Goal: Information Seeking & Learning: Learn about a topic

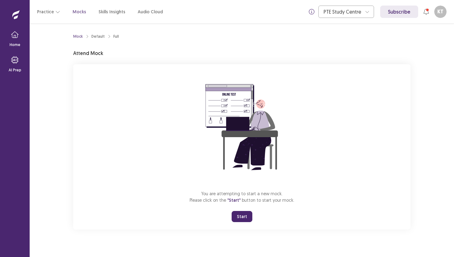
click at [238, 217] on button "Start" at bounding box center [242, 216] width 21 height 11
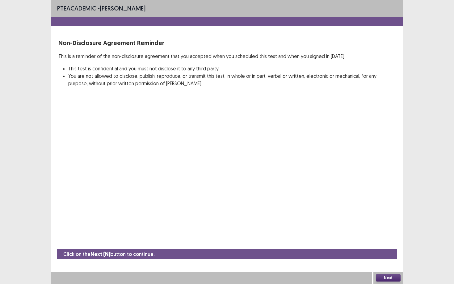
click at [396, 257] on button "Next" at bounding box center [388, 278] width 25 height 7
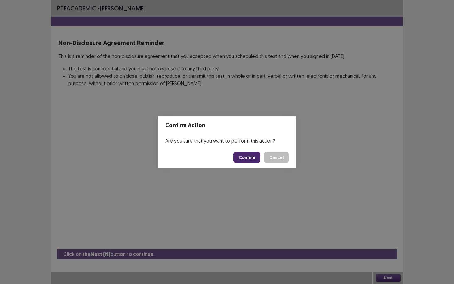
click at [247, 152] on button "Confirm" at bounding box center [247, 157] width 27 height 11
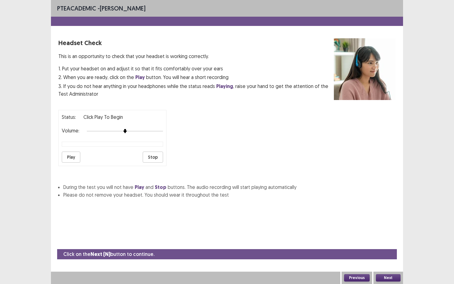
click at [66, 157] on button "Play" at bounding box center [71, 157] width 19 height 11
click at [386, 257] on button "Next" at bounding box center [388, 278] width 25 height 7
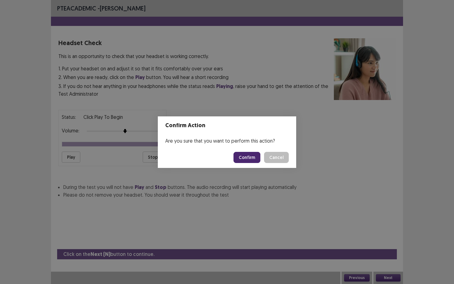
click at [248, 157] on button "Confirm" at bounding box center [247, 157] width 27 height 11
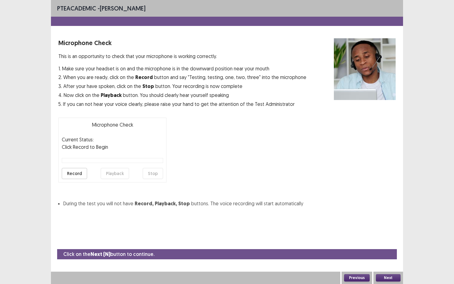
click at [388, 257] on button "Next" at bounding box center [388, 278] width 25 height 7
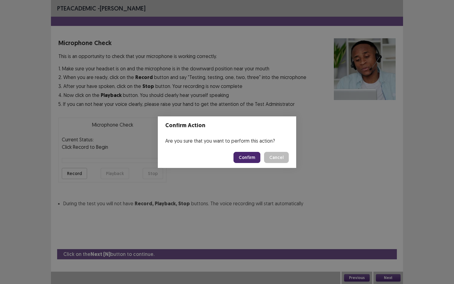
click at [250, 161] on button "Confirm" at bounding box center [247, 157] width 27 height 11
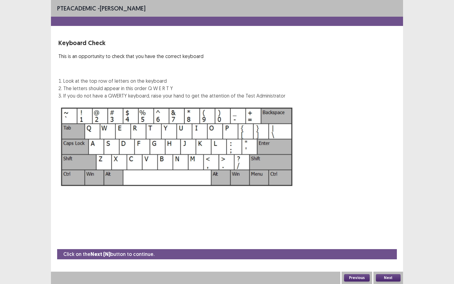
click at [390, 257] on button "Next" at bounding box center [388, 278] width 25 height 7
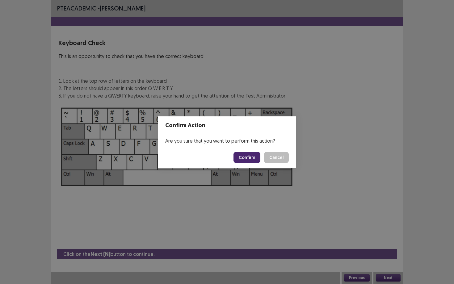
click at [245, 156] on button "Confirm" at bounding box center [247, 157] width 27 height 11
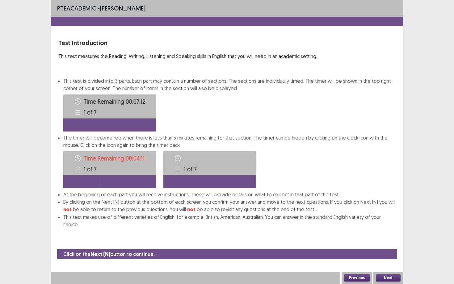
click at [385, 257] on button "Next" at bounding box center [388, 278] width 25 height 7
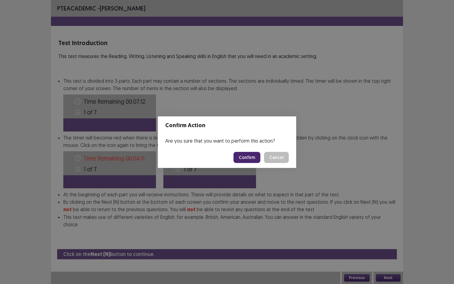
click at [246, 158] on button "Confirm" at bounding box center [247, 157] width 27 height 11
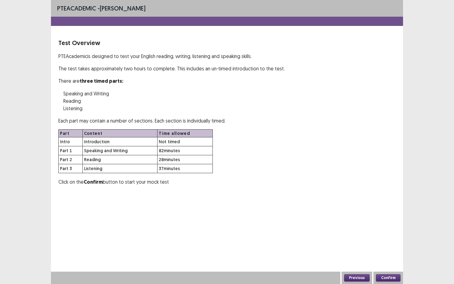
click at [388, 257] on button "Confirm" at bounding box center [388, 278] width 25 height 7
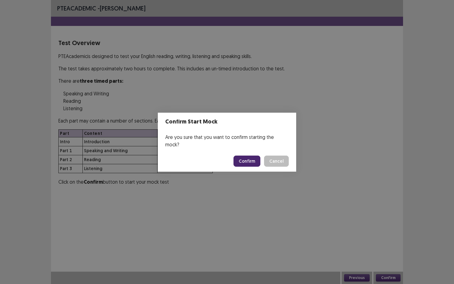
click at [245, 160] on button "Confirm" at bounding box center [247, 161] width 27 height 11
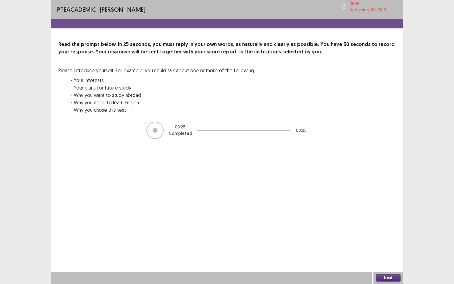
click at [155, 124] on div at bounding box center [155, 130] width 17 height 17
click at [395, 257] on button "Next" at bounding box center [388, 278] width 25 height 7
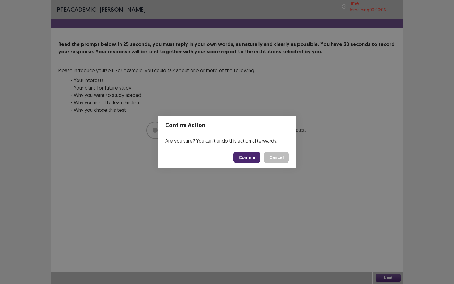
click at [245, 157] on button "Confirm" at bounding box center [247, 157] width 27 height 11
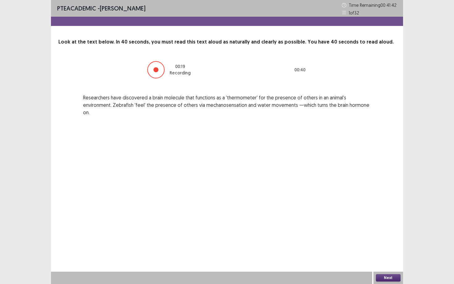
click at [388, 257] on button "Next" at bounding box center [388, 278] width 25 height 7
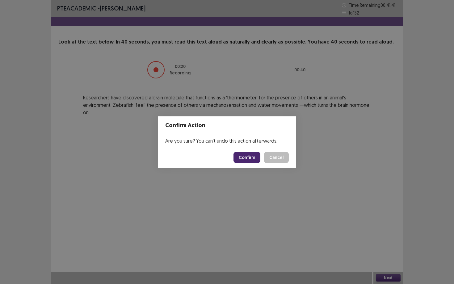
click at [250, 158] on button "Confirm" at bounding box center [247, 157] width 27 height 11
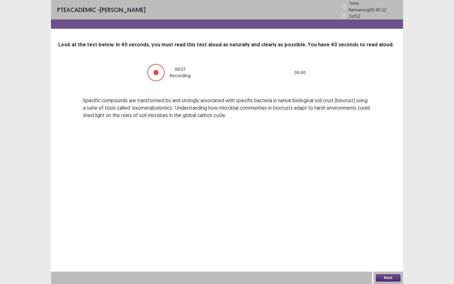
click at [388, 257] on button "Next" at bounding box center [388, 278] width 25 height 7
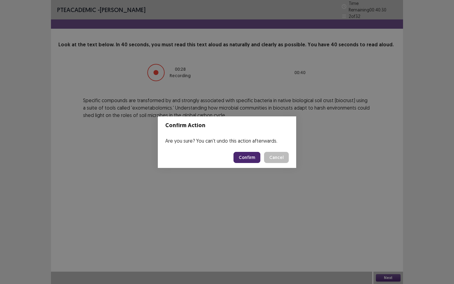
click at [247, 161] on button "Confirm" at bounding box center [247, 157] width 27 height 11
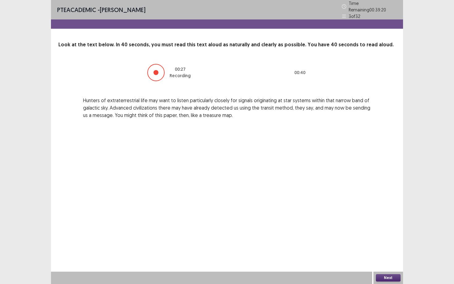
click at [382, 257] on button "Next" at bounding box center [388, 278] width 25 height 7
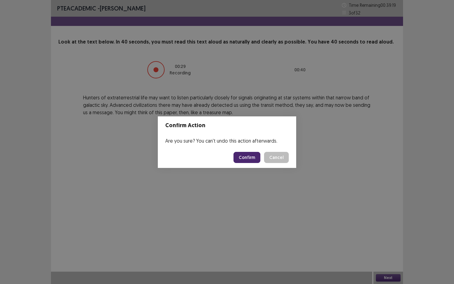
click at [246, 159] on button "Confirm" at bounding box center [247, 157] width 27 height 11
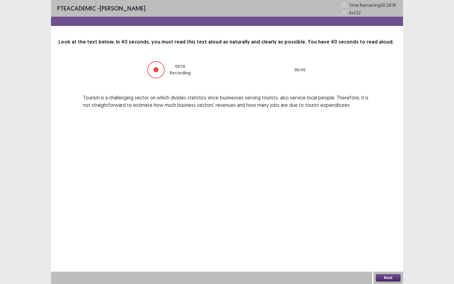
click at [391, 257] on button "Next" at bounding box center [388, 278] width 25 height 7
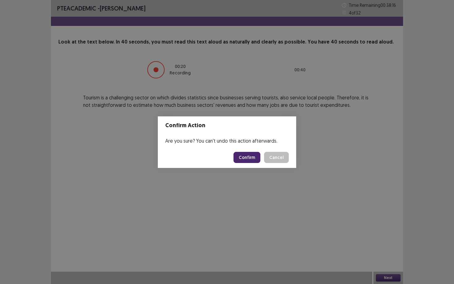
click at [248, 155] on button "Confirm" at bounding box center [247, 157] width 27 height 11
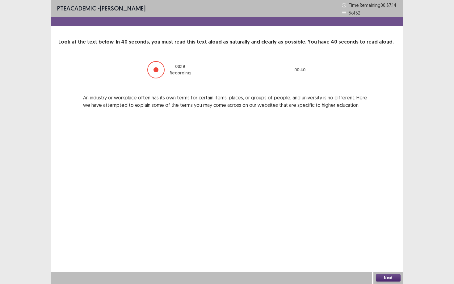
click at [390, 257] on button "Next" at bounding box center [388, 278] width 25 height 7
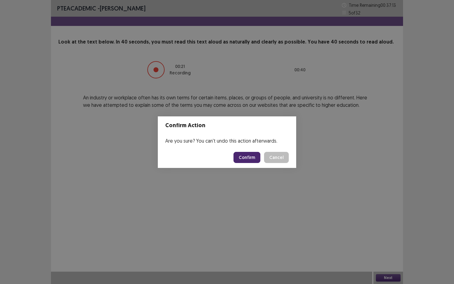
click at [254, 161] on button "Confirm" at bounding box center [247, 157] width 27 height 11
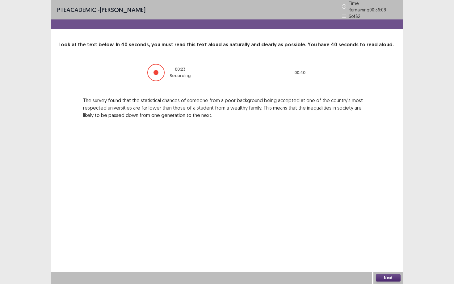
click at [393, 257] on button "Next" at bounding box center [388, 278] width 25 height 7
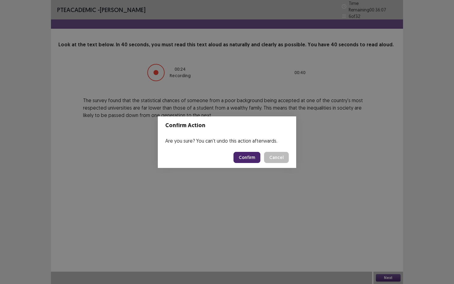
click at [254, 158] on button "Confirm" at bounding box center [247, 157] width 27 height 11
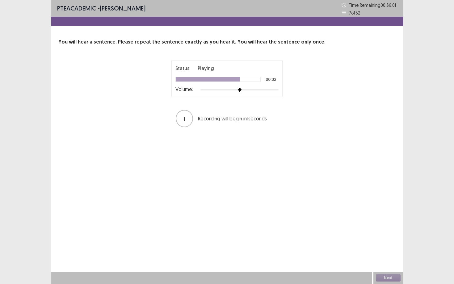
click at [245, 90] on div at bounding box center [240, 89] width 78 height 5
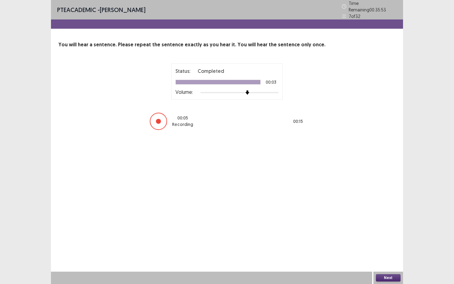
click at [394, 257] on button "Next" at bounding box center [388, 278] width 25 height 7
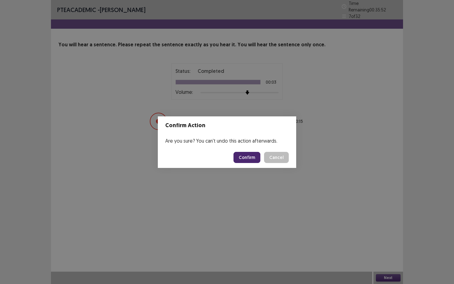
click at [246, 161] on button "Confirm" at bounding box center [247, 157] width 27 height 11
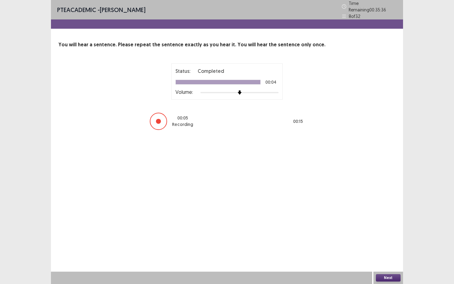
click at [384, 257] on button "Next" at bounding box center [388, 278] width 25 height 7
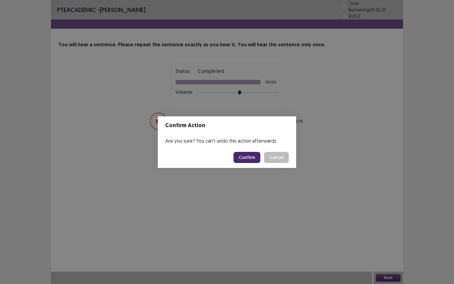
click at [254, 153] on button "Confirm" at bounding box center [247, 157] width 27 height 11
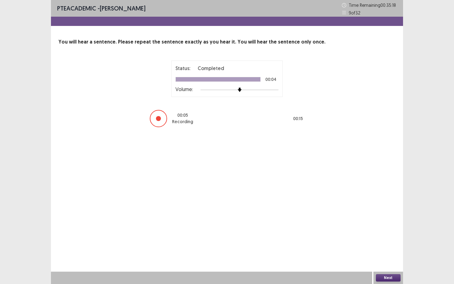
click at [386, 257] on button "Next" at bounding box center [388, 278] width 25 height 7
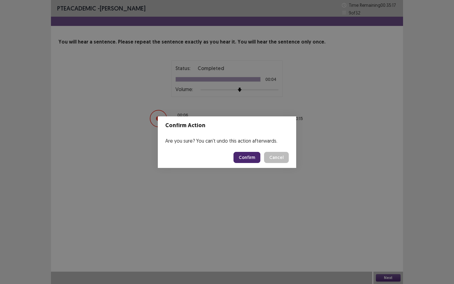
click at [253, 158] on button "Confirm" at bounding box center [247, 157] width 27 height 11
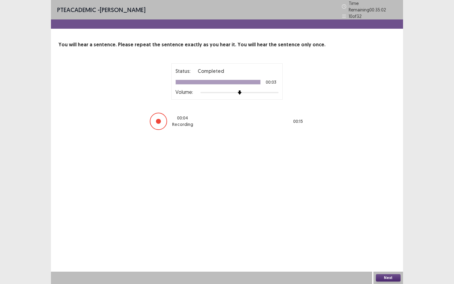
click at [387, 257] on button "Next" at bounding box center [388, 278] width 25 height 7
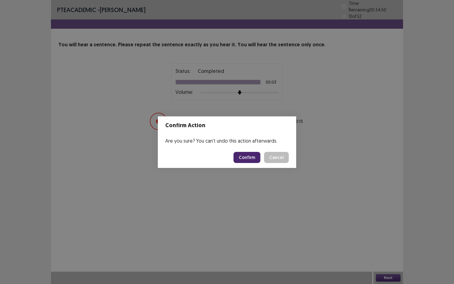
click at [256, 159] on button "Confirm" at bounding box center [247, 157] width 27 height 11
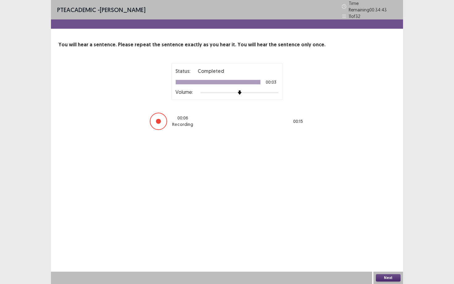
click at [379, 257] on button "Next" at bounding box center [388, 278] width 25 height 7
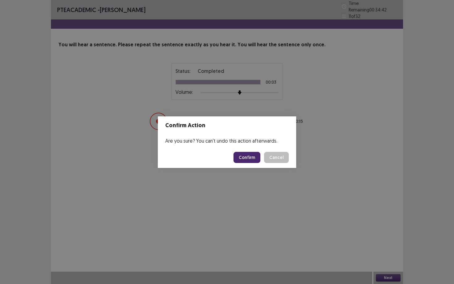
click at [255, 159] on button "Confirm" at bounding box center [247, 157] width 27 height 11
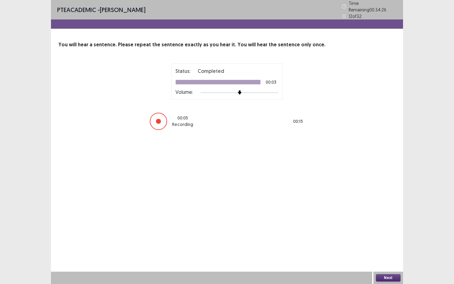
click at [395, 257] on button "Next" at bounding box center [388, 278] width 25 height 7
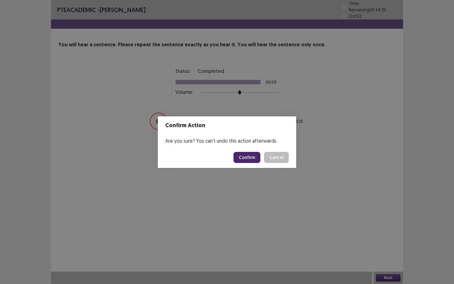
click at [257, 162] on button "Confirm" at bounding box center [247, 157] width 27 height 11
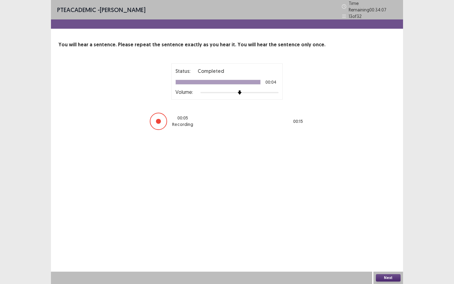
click at [384, 257] on button "Next" at bounding box center [388, 278] width 25 height 7
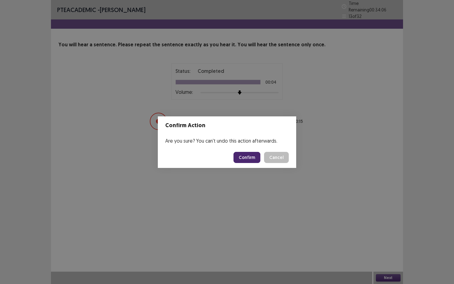
click at [250, 160] on button "Confirm" at bounding box center [247, 157] width 27 height 11
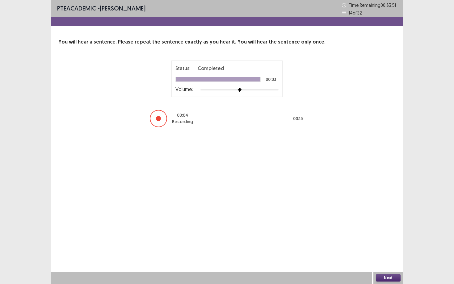
click at [394, 257] on button "Next" at bounding box center [388, 278] width 25 height 7
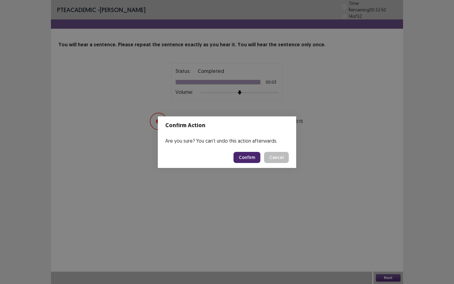
click at [245, 158] on button "Confirm" at bounding box center [247, 157] width 27 height 11
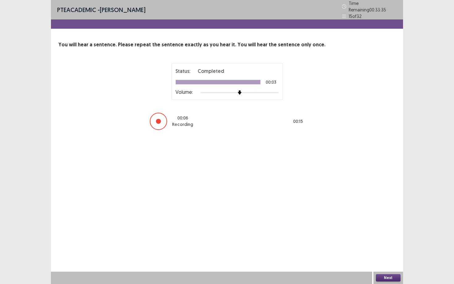
click at [395, 257] on button "Next" at bounding box center [388, 278] width 25 height 7
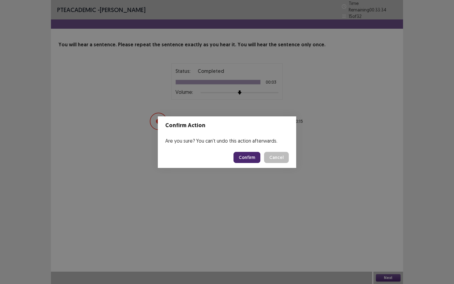
click at [250, 154] on button "Confirm" at bounding box center [247, 157] width 27 height 11
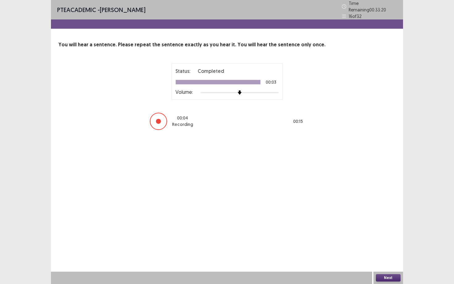
click at [378, 257] on button "Next" at bounding box center [388, 278] width 25 height 7
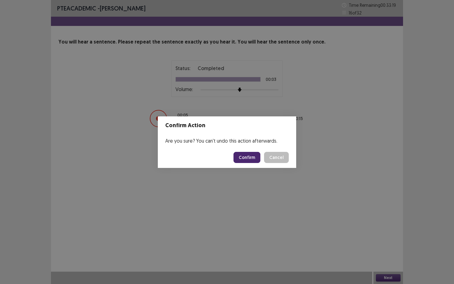
click at [256, 157] on button "Confirm" at bounding box center [247, 157] width 27 height 11
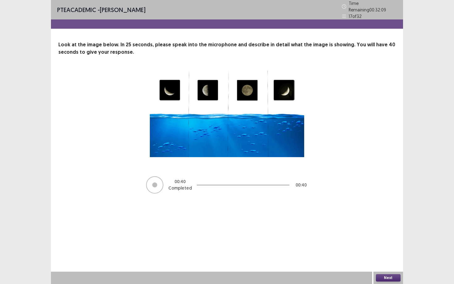
click at [385, 257] on button "Next" at bounding box center [388, 278] width 25 height 7
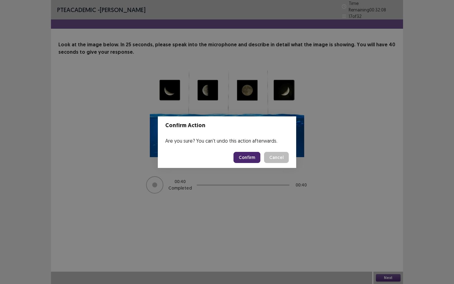
click at [244, 157] on button "Confirm" at bounding box center [247, 157] width 27 height 11
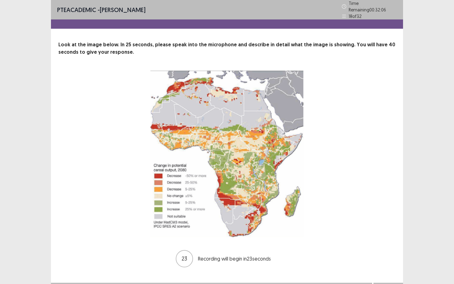
scroll to position [8, 0]
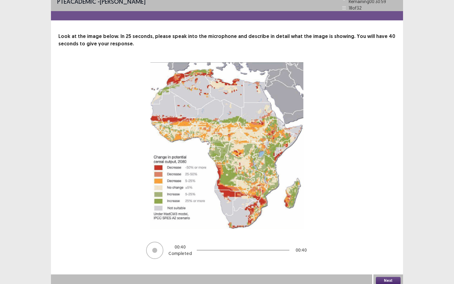
click at [395, 257] on button "Next" at bounding box center [388, 280] width 25 height 7
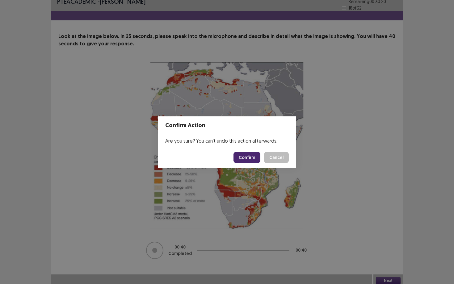
click at [250, 163] on button "Confirm" at bounding box center [247, 157] width 27 height 11
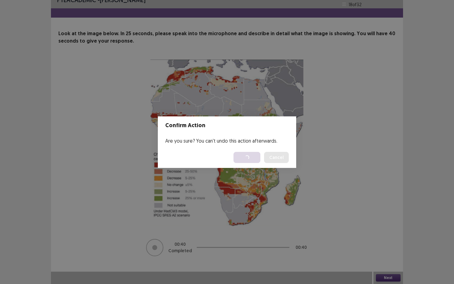
scroll to position [0, 0]
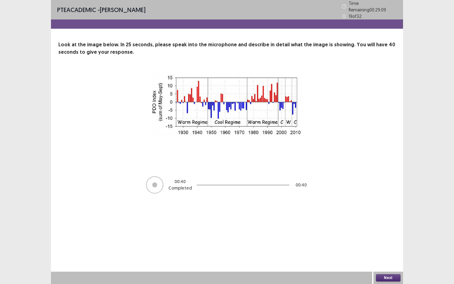
click at [390, 257] on button "Next" at bounding box center [388, 278] width 25 height 7
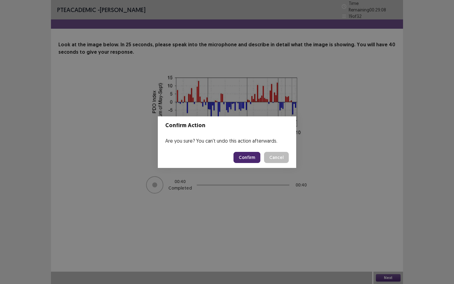
click at [249, 160] on button "Confirm" at bounding box center [247, 157] width 27 height 11
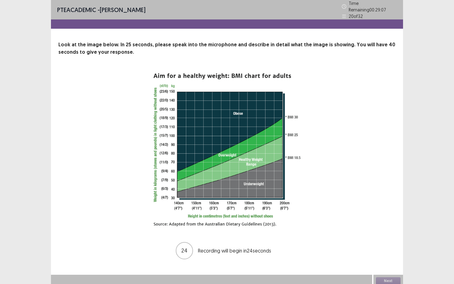
scroll to position [0, 0]
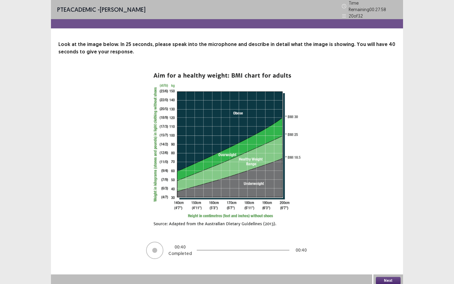
click at [395, 257] on button "Next" at bounding box center [388, 280] width 25 height 7
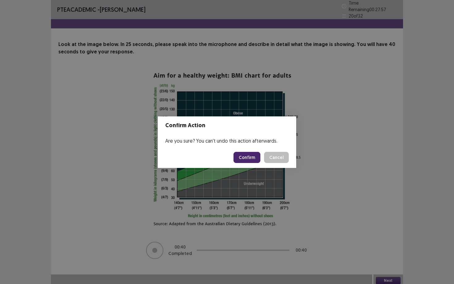
click at [248, 156] on button "Confirm" at bounding box center [247, 157] width 27 height 11
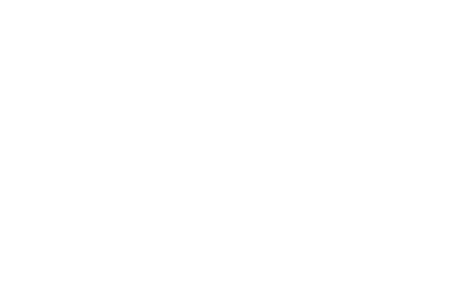
scroll to position [0, 0]
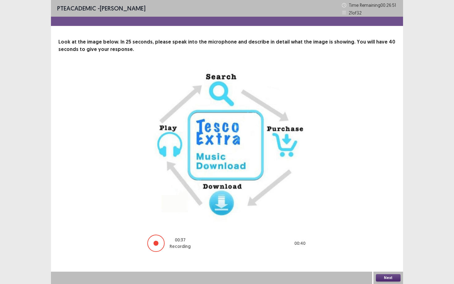
click at [383, 257] on div "Next" at bounding box center [389, 278] width 30 height 12
click at [385, 257] on button "Next" at bounding box center [388, 278] width 25 height 7
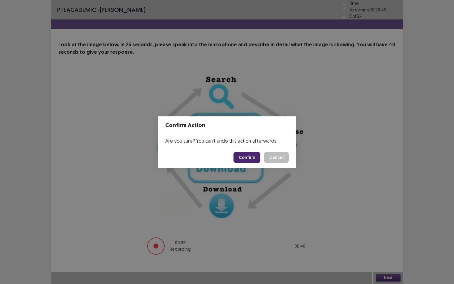
click at [249, 153] on button "Confirm" at bounding box center [247, 157] width 27 height 11
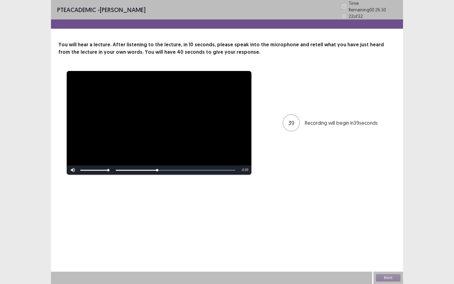
click at [280, 160] on div "**********" at bounding box center [227, 123] width 338 height 104
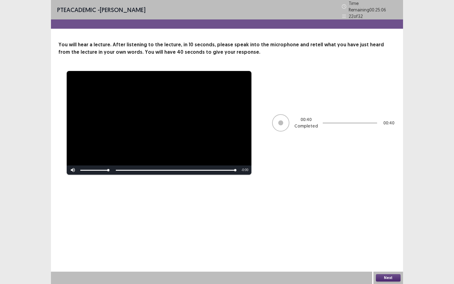
click at [391, 257] on button "Next" at bounding box center [388, 278] width 25 height 7
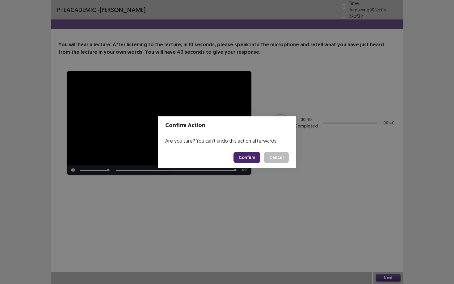
click at [254, 159] on button "Confirm" at bounding box center [247, 157] width 27 height 11
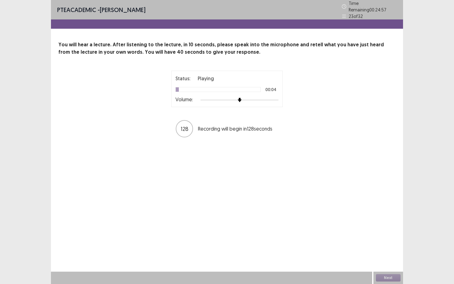
click at [246, 98] on div at bounding box center [240, 100] width 78 height 5
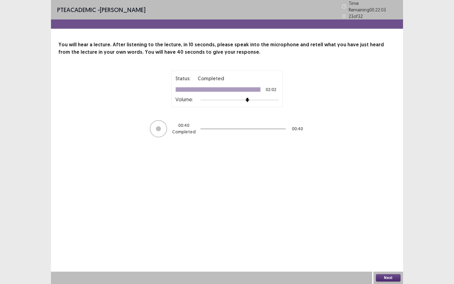
click at [384, 257] on button "Next" at bounding box center [388, 278] width 25 height 7
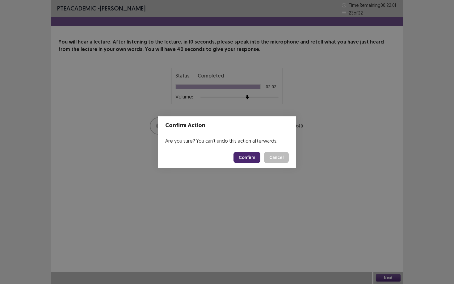
click at [242, 161] on button "Confirm" at bounding box center [247, 157] width 27 height 11
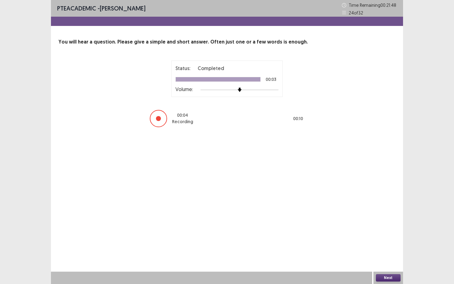
click at [391, 257] on button "Next" at bounding box center [388, 278] width 25 height 7
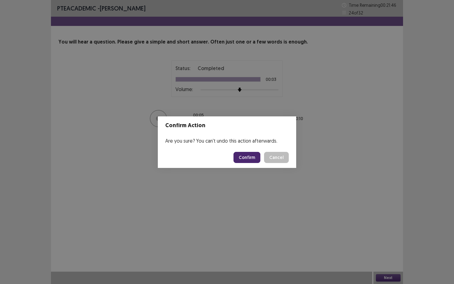
click at [254, 157] on button "Confirm" at bounding box center [247, 157] width 27 height 11
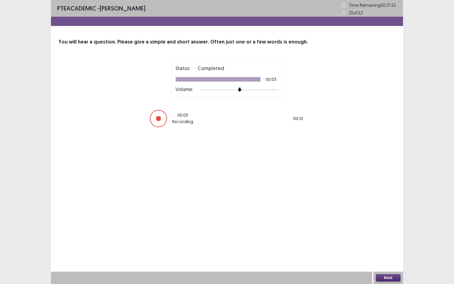
click at [382, 257] on button "Next" at bounding box center [388, 278] width 25 height 7
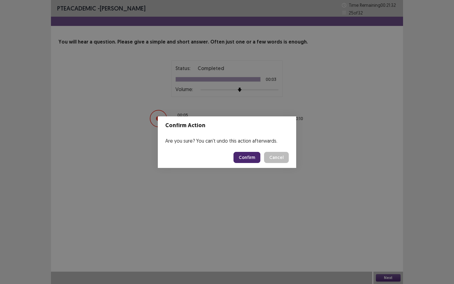
click at [253, 155] on button "Confirm" at bounding box center [247, 157] width 27 height 11
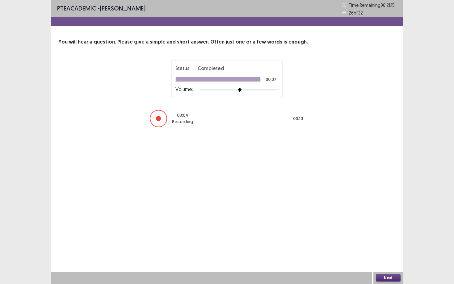
click at [391, 257] on button "Next" at bounding box center [388, 278] width 25 height 7
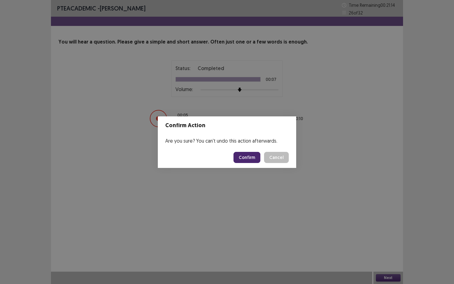
click at [256, 154] on button "Confirm" at bounding box center [247, 157] width 27 height 11
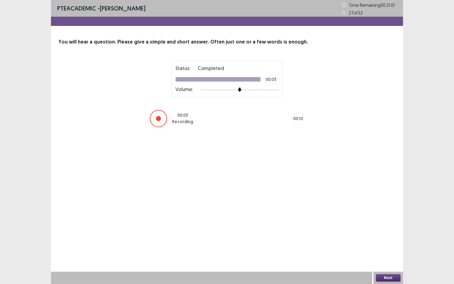
click at [385, 257] on button "Next" at bounding box center [388, 278] width 25 height 7
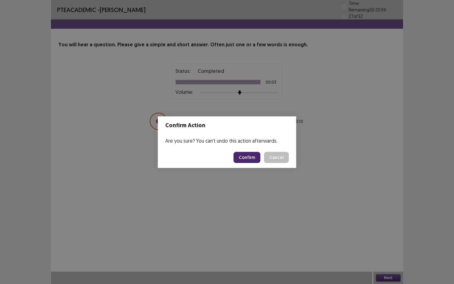
click at [250, 156] on button "Confirm" at bounding box center [247, 157] width 27 height 11
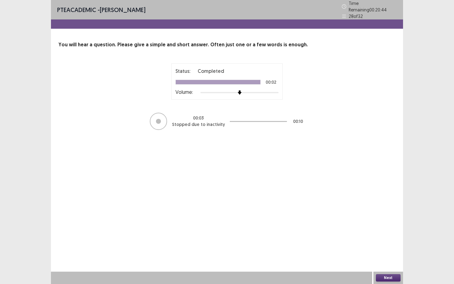
click at [386, 257] on button "Next" at bounding box center [388, 278] width 25 height 7
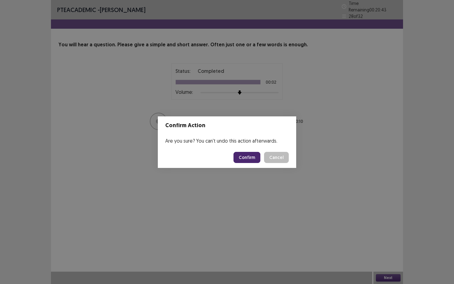
click at [250, 155] on button "Confirm" at bounding box center [247, 157] width 27 height 11
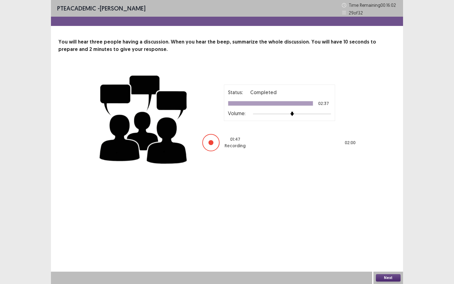
click at [396, 257] on button "Next" at bounding box center [388, 278] width 25 height 7
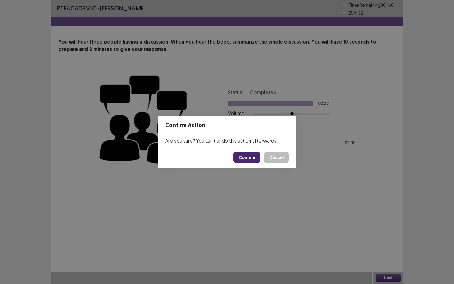
click at [249, 156] on button "Confirm" at bounding box center [247, 157] width 27 height 11
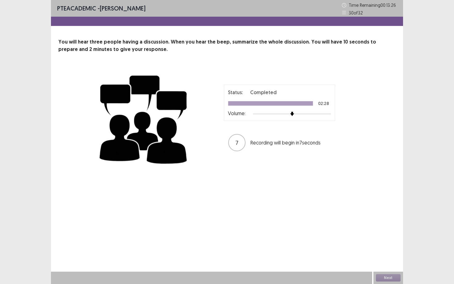
click at [251, 164] on div "Status: Completed 02:28 Volume: 7 Recording will begin in 7 seconds" at bounding box center [227, 118] width 260 height 101
click at [387, 257] on button "Next" at bounding box center [388, 278] width 25 height 7
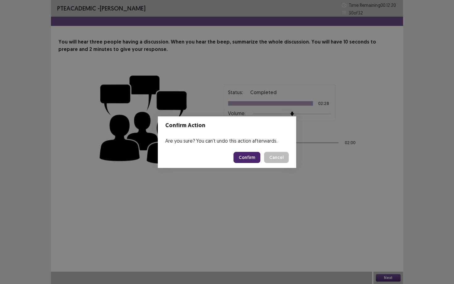
click at [253, 160] on button "Confirm" at bounding box center [247, 157] width 27 height 11
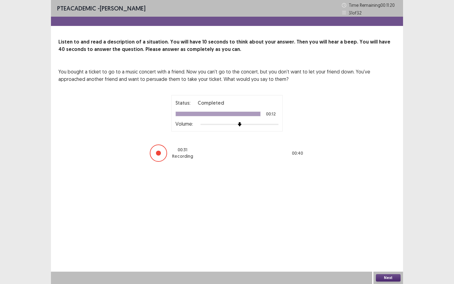
click at [389, 257] on button "Next" at bounding box center [388, 278] width 25 height 7
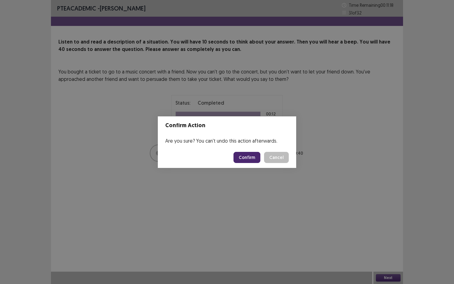
click at [245, 156] on button "Confirm" at bounding box center [247, 157] width 27 height 11
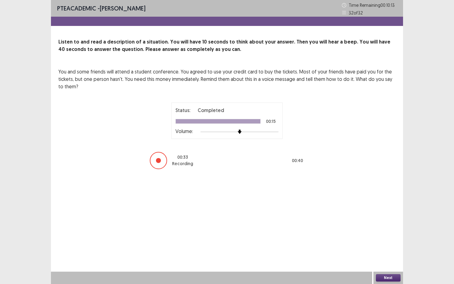
click at [389, 257] on button "Next" at bounding box center [388, 278] width 25 height 7
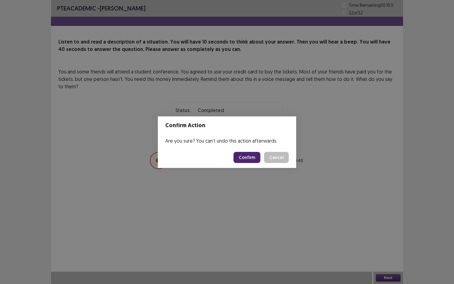
click at [249, 162] on button "Confirm" at bounding box center [247, 157] width 27 height 11
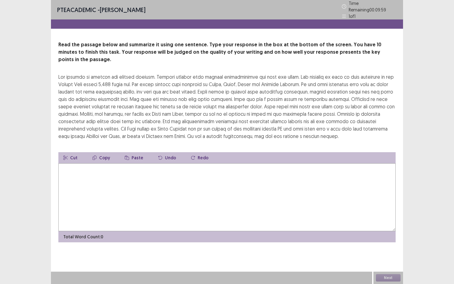
click at [249, 164] on textarea at bounding box center [227, 198] width 338 height 68
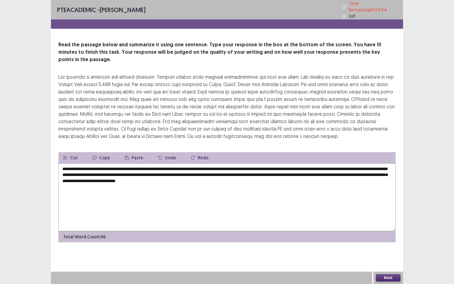
type textarea "**********"
click at [385, 257] on button "Next" at bounding box center [388, 278] width 25 height 7
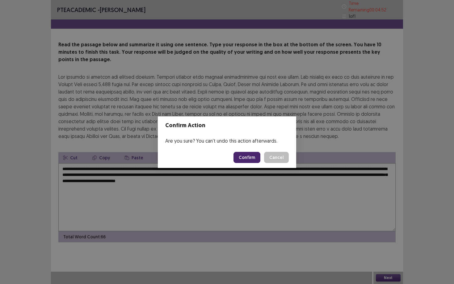
click at [245, 161] on button "Confirm" at bounding box center [247, 157] width 27 height 11
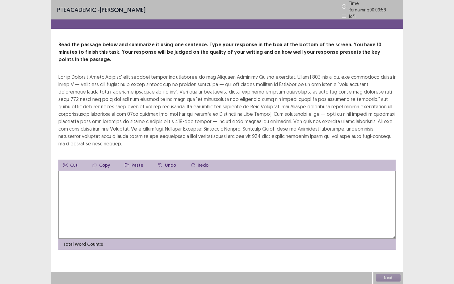
click at [200, 177] on textarea at bounding box center [227, 205] width 338 height 68
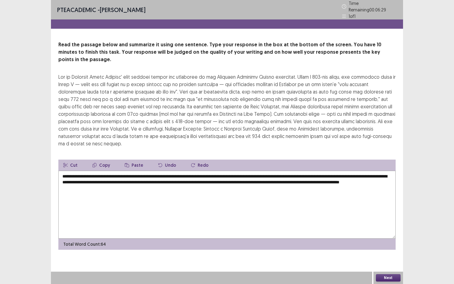
drag, startPoint x: 108, startPoint y: 180, endPoint x: 80, endPoint y: 180, distance: 27.8
click at [80, 180] on textarea "**********" at bounding box center [227, 205] width 338 height 68
click at [104, 181] on textarea "**********" at bounding box center [227, 205] width 338 height 68
click at [137, 181] on textarea "**********" at bounding box center [227, 205] width 338 height 68
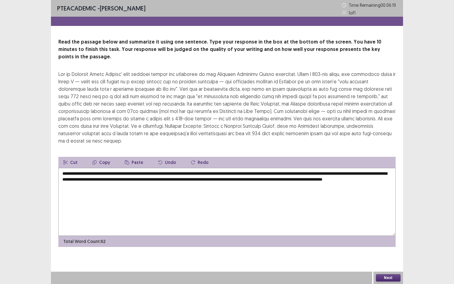
drag, startPoint x: 90, startPoint y: 181, endPoint x: 80, endPoint y: 181, distance: 9.6
click at [80, 181] on textarea "**********" at bounding box center [227, 202] width 338 height 68
click at [99, 180] on textarea "**********" at bounding box center [227, 202] width 338 height 68
click at [145, 180] on textarea "**********" at bounding box center [227, 202] width 338 height 68
click at [83, 180] on textarea "**********" at bounding box center [227, 202] width 338 height 68
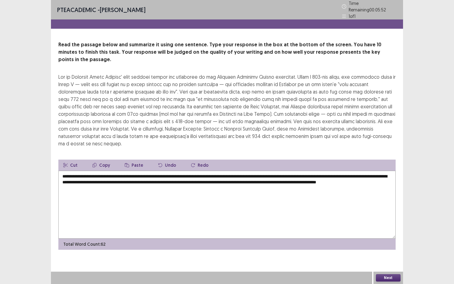
click at [157, 183] on textarea "**********" at bounding box center [227, 205] width 338 height 68
drag, startPoint x: 370, startPoint y: 173, endPoint x: 371, endPoint y: 177, distance: 4.4
click at [371, 177] on textarea "**********" at bounding box center [227, 205] width 338 height 68
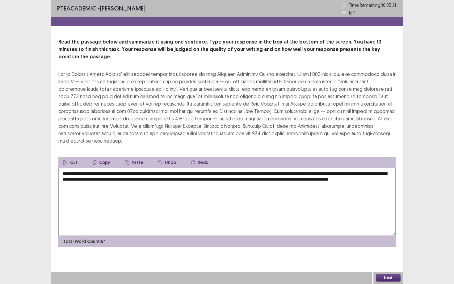
type textarea "**********"
click at [394, 257] on button "Next" at bounding box center [388, 278] width 25 height 7
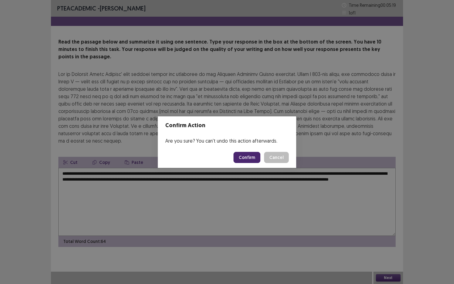
click at [253, 159] on button "Confirm" at bounding box center [247, 157] width 27 height 11
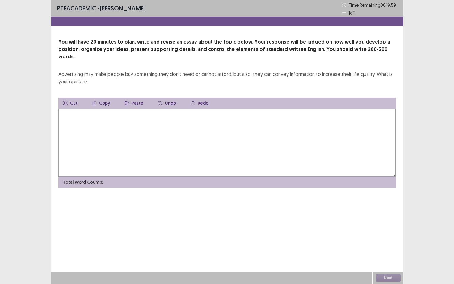
click at [255, 143] on textarea at bounding box center [227, 143] width 338 height 68
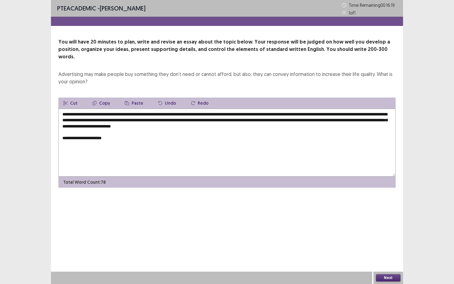
click at [201, 126] on textarea "**********" at bounding box center [227, 143] width 338 height 68
click at [175, 133] on textarea "**********" at bounding box center [227, 143] width 338 height 68
click at [348, 116] on textarea "**********" at bounding box center [227, 143] width 338 height 68
click at [250, 137] on textarea "**********" at bounding box center [227, 143] width 338 height 68
click at [173, 129] on textarea "**********" at bounding box center [227, 143] width 338 height 68
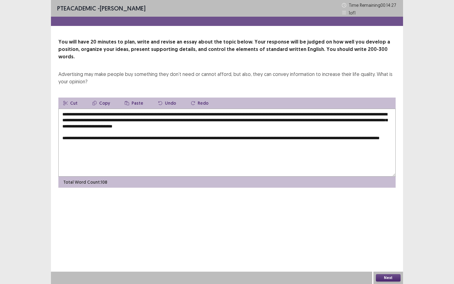
click at [316, 131] on textarea "**********" at bounding box center [227, 143] width 338 height 68
drag, startPoint x: 339, startPoint y: 133, endPoint x: 322, endPoint y: 131, distance: 17.8
click at [322, 131] on textarea "**********" at bounding box center [227, 143] width 338 height 68
click at [162, 143] on textarea "**********" at bounding box center [227, 143] width 338 height 68
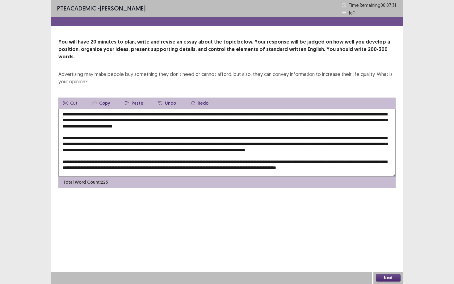
scroll to position [6, 0]
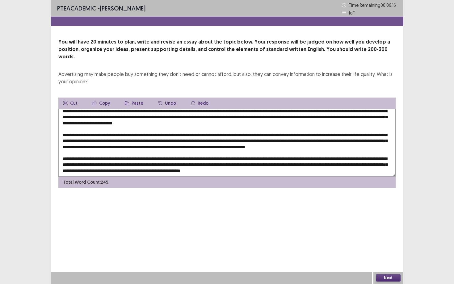
click at [318, 166] on textarea at bounding box center [227, 143] width 338 height 68
click at [305, 166] on textarea at bounding box center [227, 143] width 338 height 68
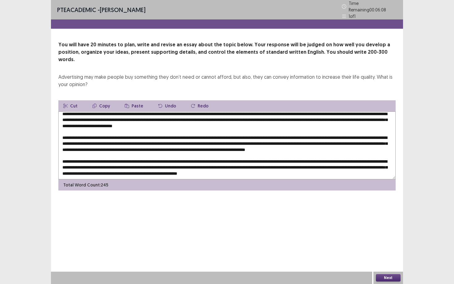
click at [342, 165] on textarea at bounding box center [227, 146] width 338 height 68
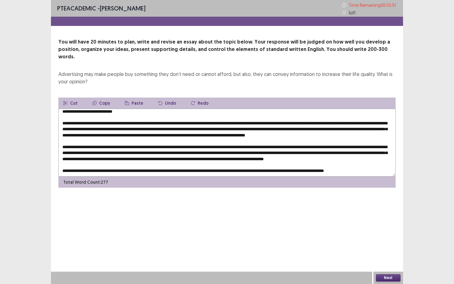
type textarea "**********"
click at [383, 257] on button "Next" at bounding box center [388, 278] width 25 height 7
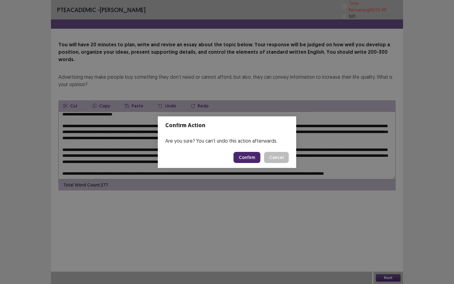
click at [242, 158] on button "Confirm" at bounding box center [247, 157] width 27 height 11
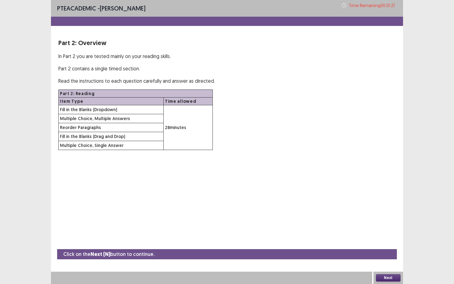
click at [386, 257] on button "Next" at bounding box center [388, 278] width 25 height 7
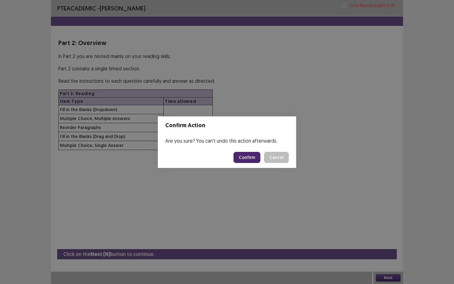
click at [247, 160] on button "Confirm" at bounding box center [247, 157] width 27 height 11
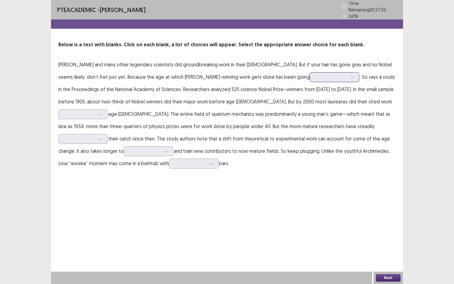
click at [315, 74] on div at bounding box center [331, 77] width 32 height 6
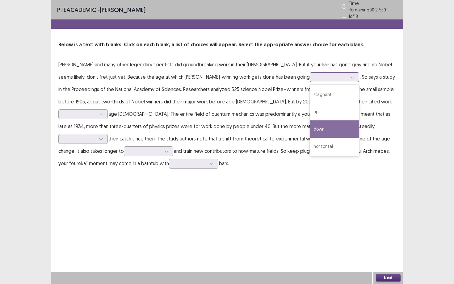
click at [310, 126] on div "down" at bounding box center [334, 129] width 49 height 17
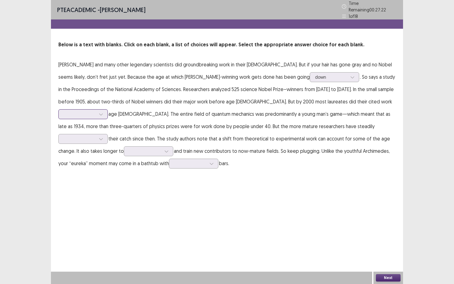
click at [96, 111] on div at bounding box center [80, 114] width 32 height 6
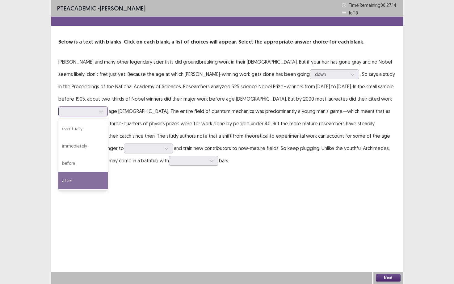
click at [108, 172] on div "after" at bounding box center [82, 180] width 49 height 17
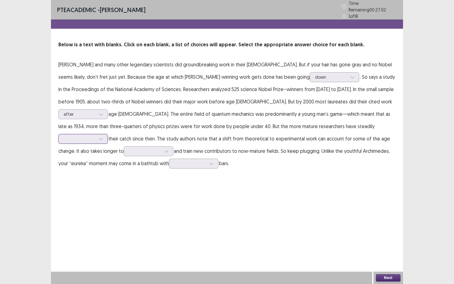
click at [96, 136] on div at bounding box center [80, 139] width 32 height 6
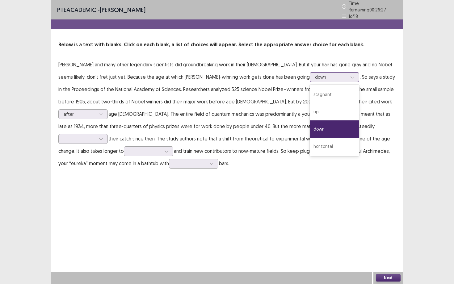
click at [315, 74] on div at bounding box center [331, 77] width 32 height 6
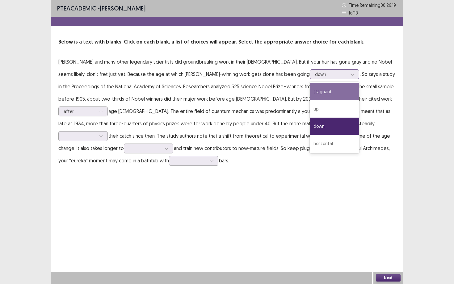
click at [310, 96] on div "stagnant" at bounding box center [334, 91] width 49 height 17
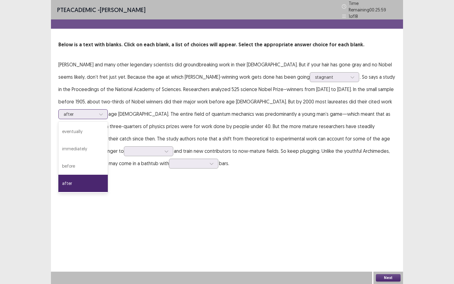
click at [96, 111] on div at bounding box center [80, 114] width 32 height 6
click at [353, 88] on p "[PERSON_NAME] and many other legendary scientists did groundbreaking work in th…" at bounding box center [227, 113] width 338 height 111
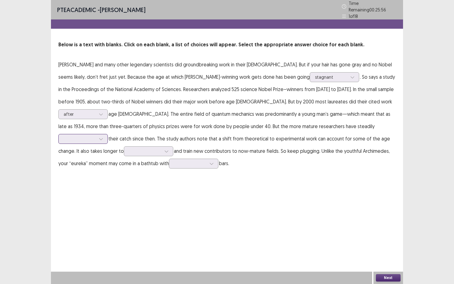
click at [96, 136] on div at bounding box center [80, 139] width 32 height 6
click at [108, 148] on div "lost" at bounding box center [82, 156] width 49 height 17
click at [161, 148] on div at bounding box center [145, 151] width 32 height 6
click at [173, 195] on div "educate" at bounding box center [148, 203] width 49 height 17
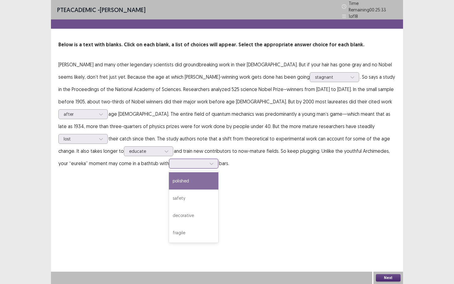
click at [207, 161] on div at bounding box center [190, 164] width 32 height 6
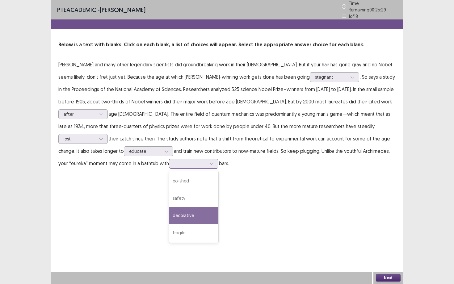
click at [219, 207] on div "decorative" at bounding box center [193, 215] width 49 height 17
click at [390, 257] on button "Next" at bounding box center [388, 278] width 25 height 7
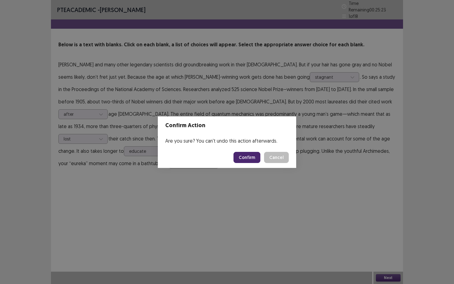
click at [251, 160] on button "Confirm" at bounding box center [247, 157] width 27 height 11
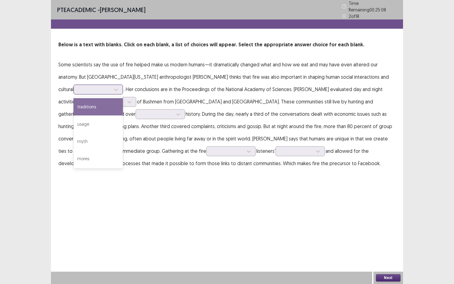
click at [112, 86] on div at bounding box center [116, 89] width 9 height 9
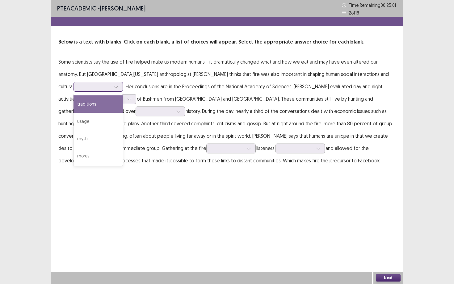
click at [80, 104] on div "traditions" at bounding box center [98, 104] width 49 height 17
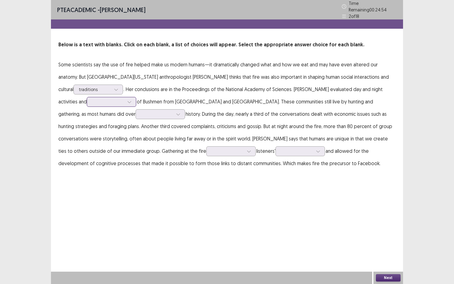
click at [92, 100] on div at bounding box center [108, 102] width 32 height 6
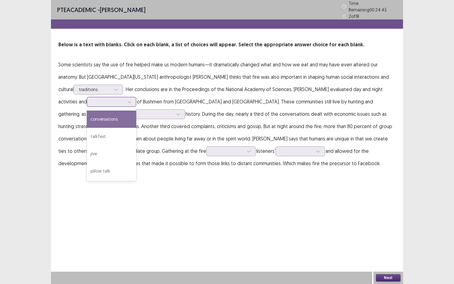
click at [87, 116] on div "conversations" at bounding box center [111, 119] width 49 height 17
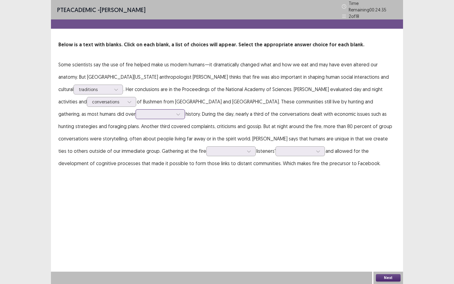
click at [176, 113] on icon at bounding box center [178, 114] width 4 height 4
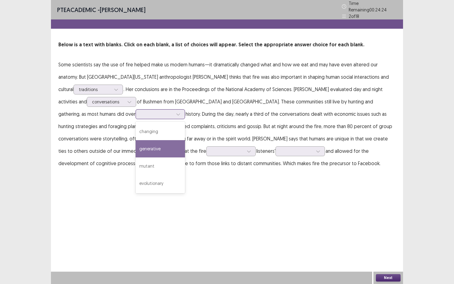
click at [136, 149] on div "generative" at bounding box center [160, 148] width 49 height 17
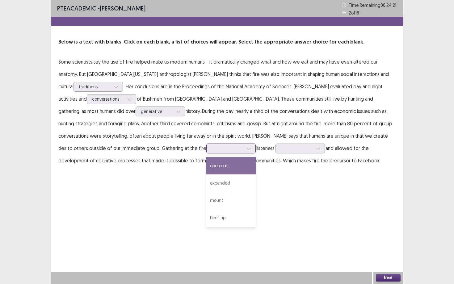
click at [212, 149] on div at bounding box center [228, 149] width 32 height 6
click at [199, 180] on div "PTE academic - [PERSON_NAME] Time Remaining 00 : 24 : 15 2 of 18 Below is a tex…" at bounding box center [227, 142] width 352 height 284
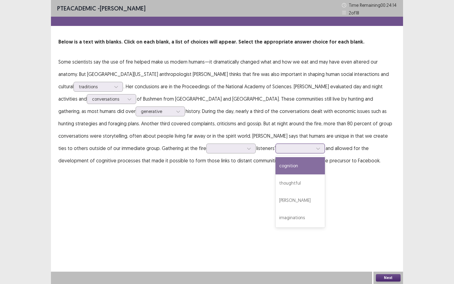
click at [281, 147] on div at bounding box center [297, 149] width 32 height 6
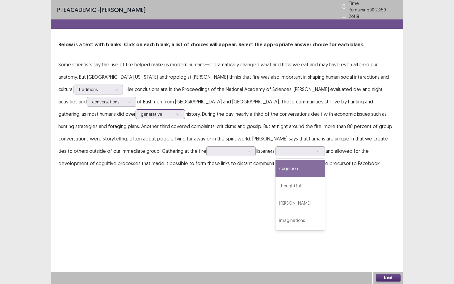
click at [174, 115] on div at bounding box center [178, 114] width 9 height 9
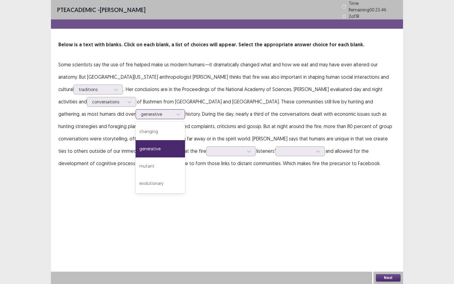
click at [136, 147] on div "generative" at bounding box center [160, 148] width 49 height 17
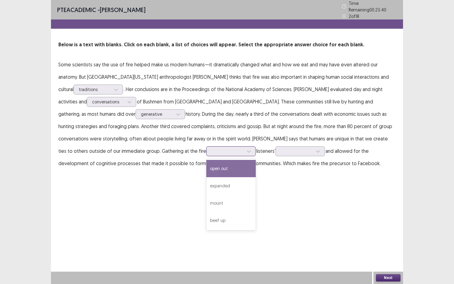
click at [212, 151] on div at bounding box center [228, 151] width 32 height 6
click at [198, 170] on div "PTE academic - [PERSON_NAME] Time Remaining 00 : 23 : 28 2 of 18 Below is a tex…" at bounding box center [227, 91] width 352 height 182
click at [276, 147] on div at bounding box center [300, 152] width 49 height 10
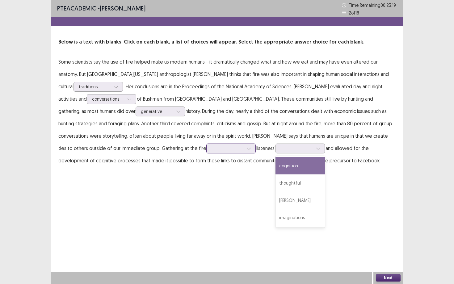
click at [212, 149] on div at bounding box center [228, 149] width 32 height 6
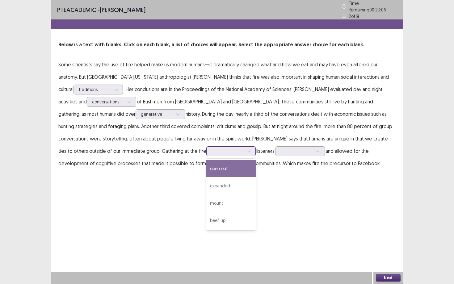
click at [207, 168] on div "open out" at bounding box center [231, 168] width 49 height 17
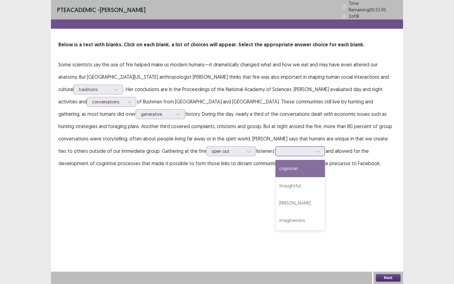
click at [281, 148] on div at bounding box center [297, 151] width 32 height 6
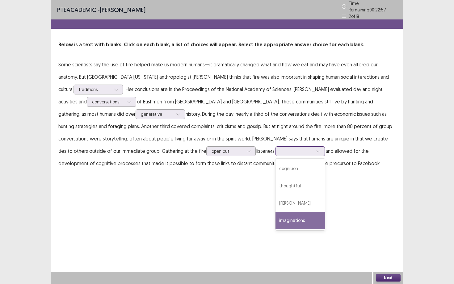
click at [276, 217] on div "imaginations" at bounding box center [300, 220] width 49 height 17
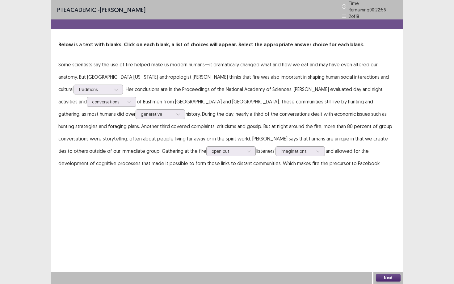
click at [386, 257] on button "Next" at bounding box center [388, 278] width 25 height 7
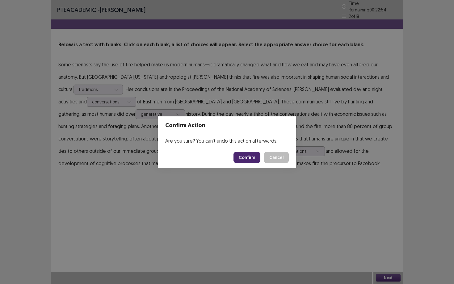
click at [251, 157] on button "Confirm" at bounding box center [247, 157] width 27 height 11
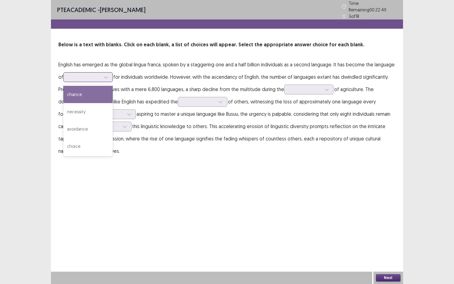
click at [101, 75] on div at bounding box center [85, 77] width 32 height 6
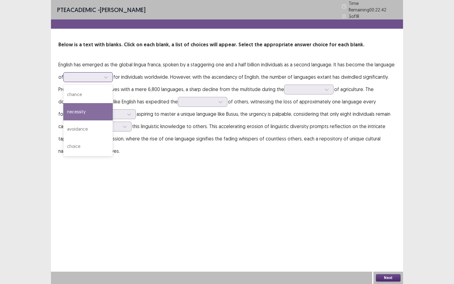
click at [99, 114] on div "necessity" at bounding box center [87, 111] width 49 height 17
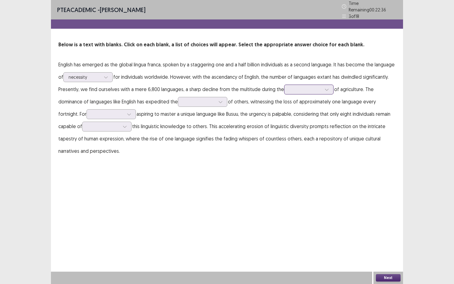
click at [322, 87] on div at bounding box center [306, 90] width 32 height 6
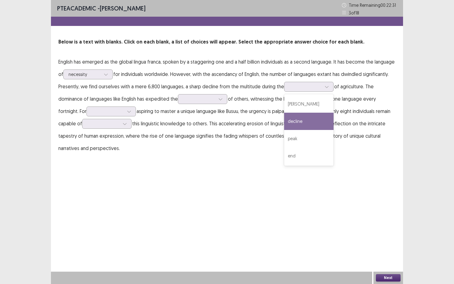
click at [280, 121] on p "English has emerged as the global lingua franca, spoken by a staggering one and…" at bounding box center [227, 105] width 338 height 99
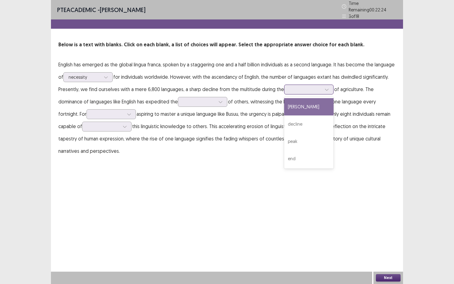
click at [315, 85] on div at bounding box center [308, 90] width 49 height 10
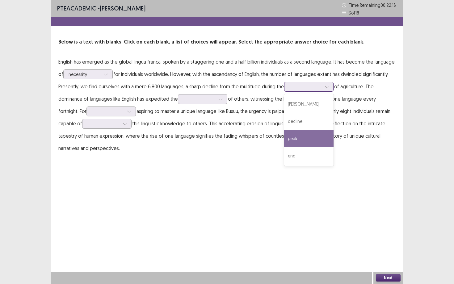
click at [327, 135] on div "peak" at bounding box center [308, 138] width 49 height 17
click at [318, 88] on div at bounding box center [306, 87] width 32 height 6
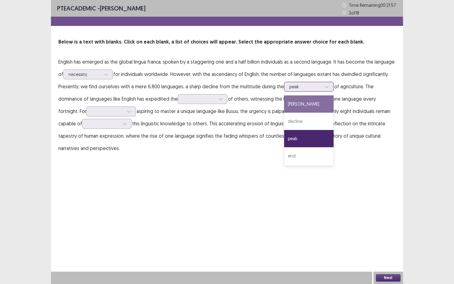
click at [324, 105] on div "[PERSON_NAME]" at bounding box center [308, 104] width 49 height 17
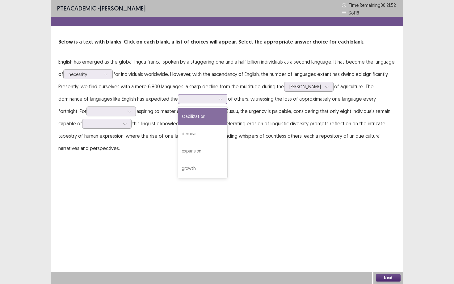
click at [197, 99] on div at bounding box center [199, 99] width 32 height 6
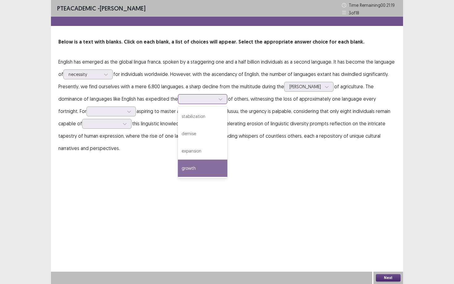
click at [204, 167] on div "growth" at bounding box center [202, 168] width 49 height 17
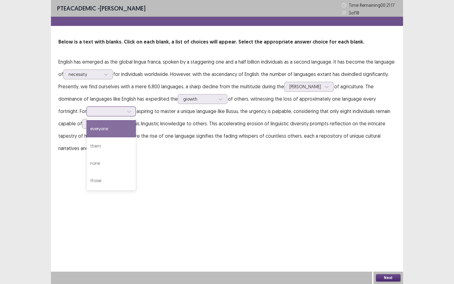
click at [130, 111] on icon at bounding box center [129, 111] width 4 height 4
click at [172, 164] on div "PTE academic - [PERSON_NAME] Time Remaining 00 : 21 : 09 3 of 18 Below is a tex…" at bounding box center [227, 83] width 352 height 167
click at [126, 124] on icon at bounding box center [124, 124] width 3 height 2
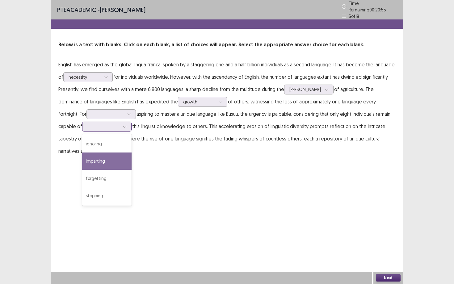
click at [102, 158] on div "imparting" at bounding box center [106, 161] width 49 height 17
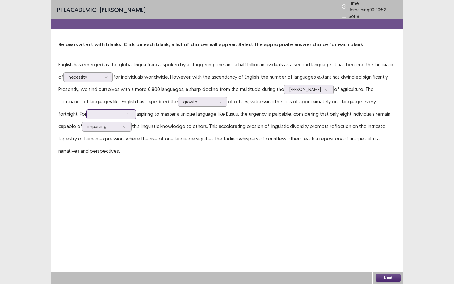
click at [109, 111] on div at bounding box center [108, 114] width 32 height 6
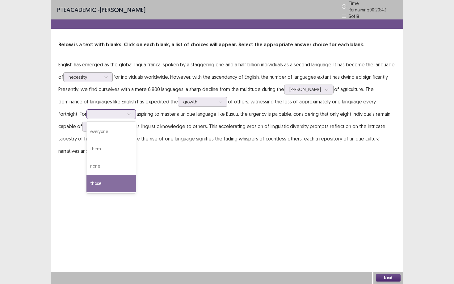
click at [112, 177] on div "those" at bounding box center [111, 183] width 49 height 17
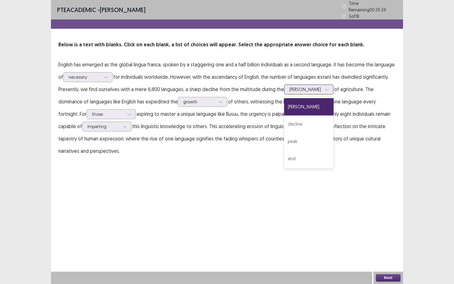
click at [322, 87] on div at bounding box center [306, 90] width 32 height 6
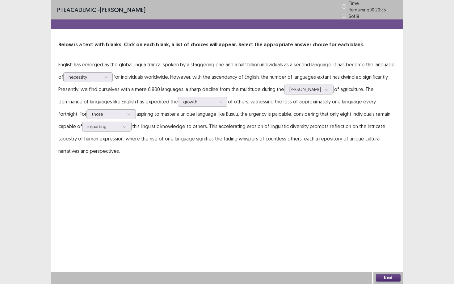
click at [382, 163] on div "PTE academic - [PERSON_NAME] Time Remaining 00 : 20 : 35 3 of 18 Below is a tex…" at bounding box center [227, 85] width 352 height 170
click at [386, 257] on button "Next" at bounding box center [388, 278] width 25 height 7
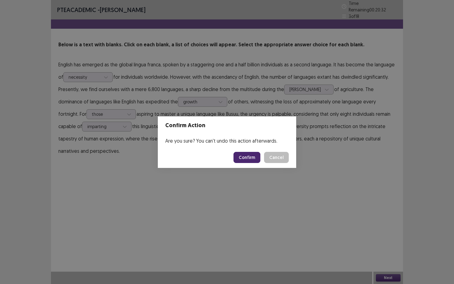
click at [251, 160] on button "Confirm" at bounding box center [247, 157] width 27 height 11
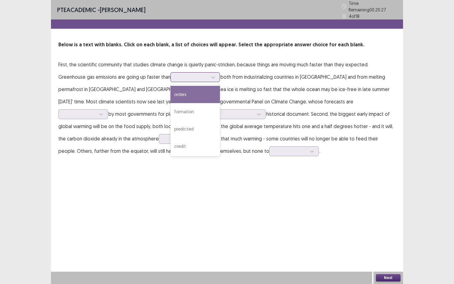
click at [176, 75] on div at bounding box center [192, 77] width 32 height 6
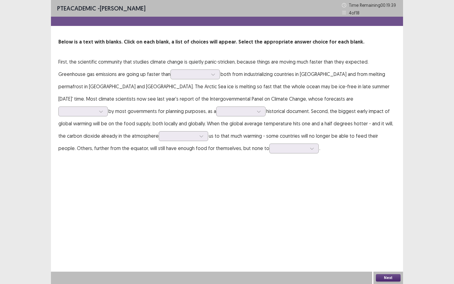
click at [220, 75] on p "First, the scientific community that studies climate change is quietly panic-st…" at bounding box center [227, 105] width 338 height 99
click at [177, 70] on div at bounding box center [195, 75] width 49 height 10
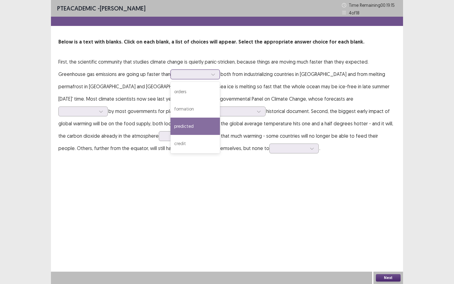
click at [171, 123] on div "predicted" at bounding box center [195, 126] width 49 height 17
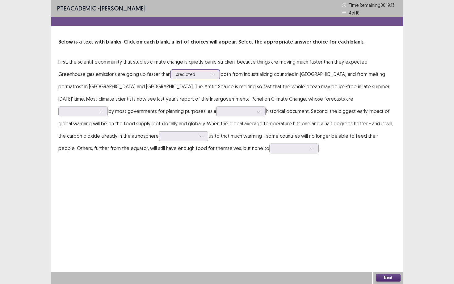
click at [176, 72] on div at bounding box center [192, 74] width 32 height 6
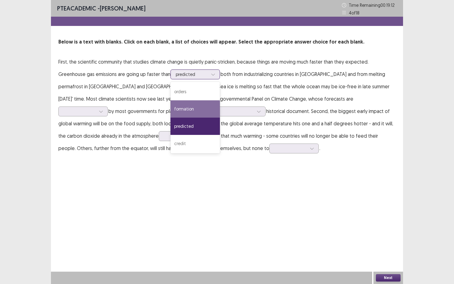
click at [171, 104] on div "formation" at bounding box center [195, 108] width 49 height 17
click at [209, 72] on div at bounding box center [213, 74] width 9 height 9
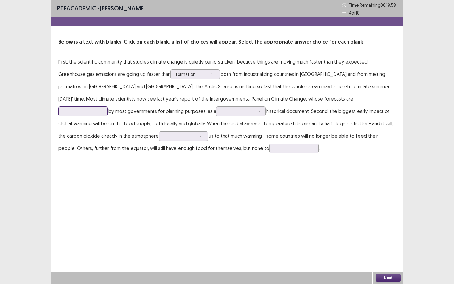
click at [96, 109] on div at bounding box center [80, 112] width 32 height 6
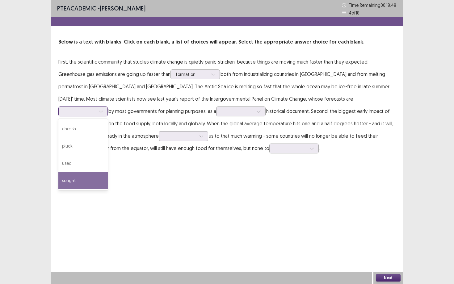
click at [108, 172] on div "sought" at bounding box center [82, 180] width 49 height 17
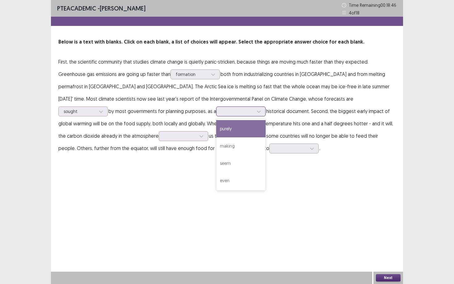
click at [257, 111] on icon at bounding box center [259, 111] width 4 height 4
click at [216, 129] on div "purely" at bounding box center [240, 128] width 49 height 17
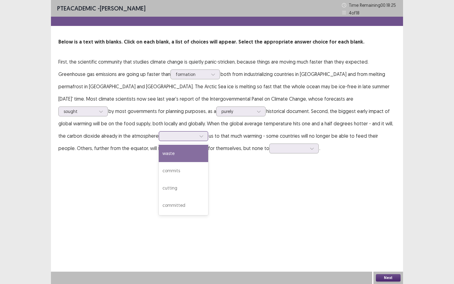
click at [196, 133] on div at bounding box center [180, 136] width 32 height 6
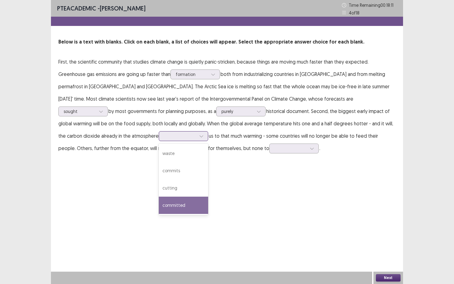
click at [208, 197] on div "committed" at bounding box center [183, 205] width 49 height 17
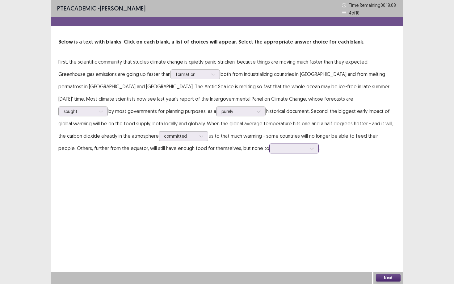
click at [275, 149] on div at bounding box center [291, 149] width 32 height 6
click at [270, 222] on div "spare" at bounding box center [294, 217] width 49 height 17
click at [119, 142] on p "First, the scientific community that studies climate change is quietly panic-st…" at bounding box center [227, 105] width 338 height 99
click at [275, 146] on div at bounding box center [291, 149] width 32 height 6
click at [192, 155] on div "PTE academic - [PERSON_NAME] Time Remaining 00 : 17 : 51 4 of 18 Below is a tex…" at bounding box center [227, 83] width 352 height 167
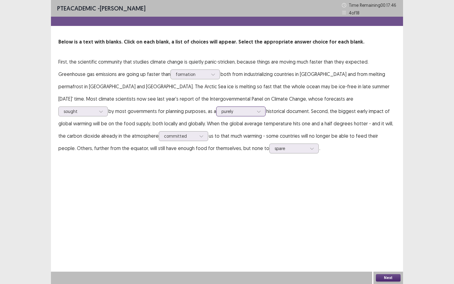
click at [222, 113] on div at bounding box center [238, 112] width 32 height 6
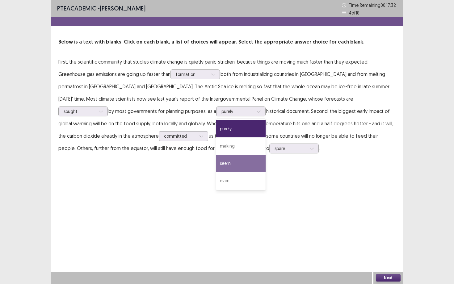
click at [150, 157] on div "PTE academic - [PERSON_NAME] Time Remaining 00 : 17 : 32 4 of 18 Below is a tex…" at bounding box center [227, 83] width 352 height 167
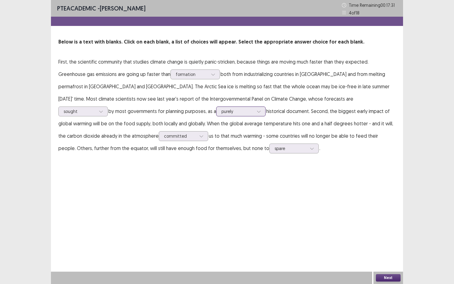
click at [222, 109] on div at bounding box center [238, 112] width 32 height 6
click at [199, 149] on p "First, the scientific community that studies climate change is quietly panic-st…" at bounding box center [227, 105] width 338 height 99
click at [211, 73] on icon at bounding box center [213, 74] width 4 height 4
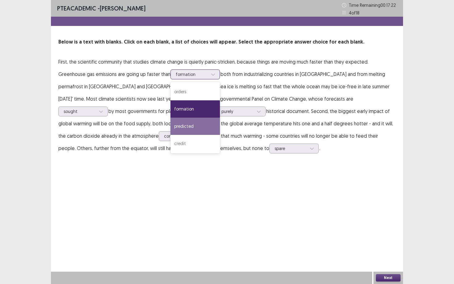
click at [175, 125] on div "predicted" at bounding box center [195, 126] width 49 height 17
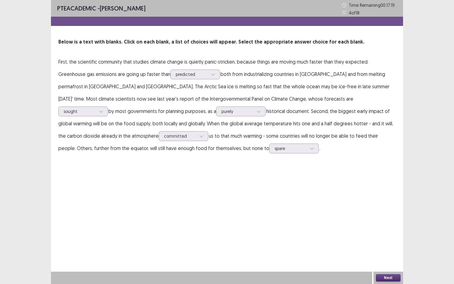
click at [387, 257] on button "Next" at bounding box center [388, 278] width 25 height 7
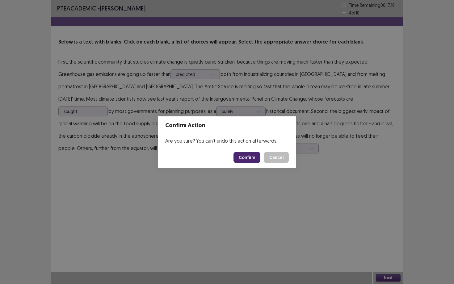
click at [253, 154] on button "Confirm" at bounding box center [247, 157] width 27 height 11
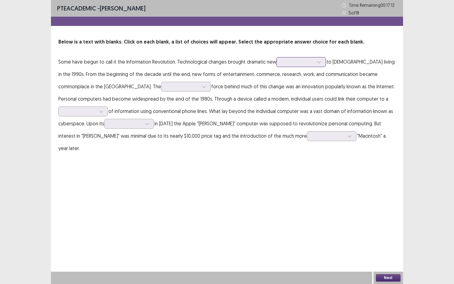
click at [298, 61] on div at bounding box center [298, 62] width 32 height 6
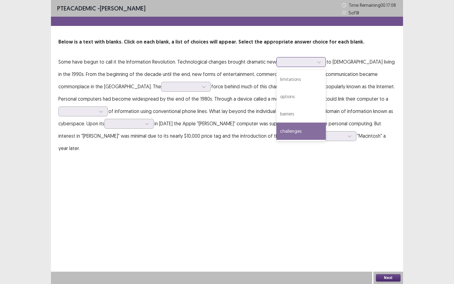
click at [306, 133] on div "challenges" at bounding box center [301, 131] width 49 height 17
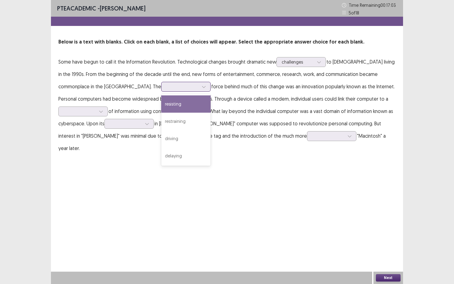
click at [167, 87] on div at bounding box center [183, 87] width 32 height 6
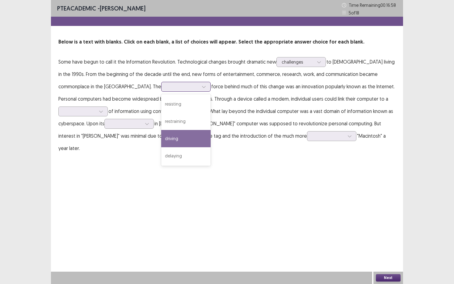
click at [161, 143] on div "driving" at bounding box center [185, 138] width 49 height 17
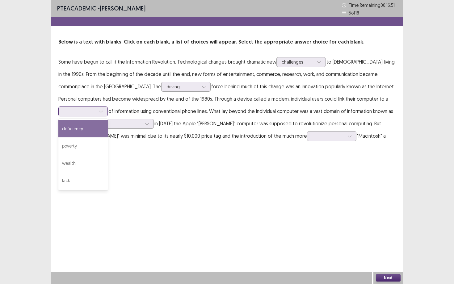
click at [96, 109] on div at bounding box center [80, 112] width 32 height 6
click at [108, 120] on div "deficiency" at bounding box center [82, 128] width 49 height 17
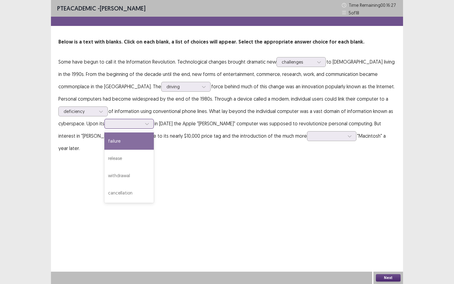
click at [145, 122] on icon at bounding box center [147, 124] width 4 height 4
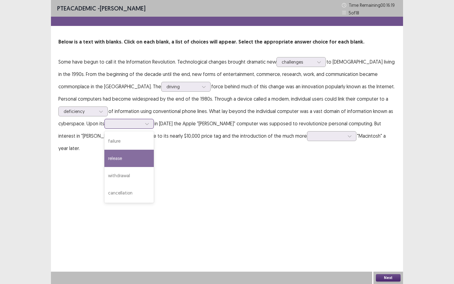
click at [104, 160] on div "release" at bounding box center [128, 158] width 49 height 17
click at [110, 126] on div at bounding box center [126, 124] width 32 height 6
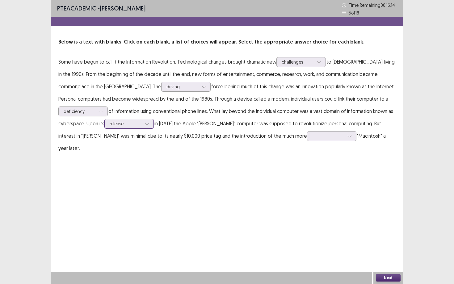
click at [110, 126] on div at bounding box center [126, 124] width 32 height 6
click at [348, 135] on icon at bounding box center [350, 136] width 4 height 4
click at [307, 171] on div "expensive" at bounding box center [331, 170] width 49 height 17
click at [392, 257] on button "Next" at bounding box center [388, 278] width 25 height 7
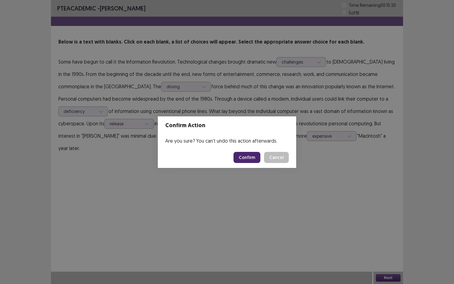
click at [277, 159] on button "Cancel" at bounding box center [276, 157] width 25 height 11
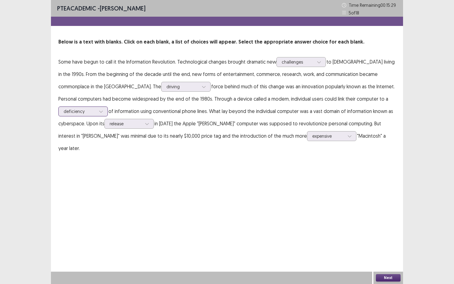
click at [65, 109] on input "text" at bounding box center [64, 111] width 1 height 5
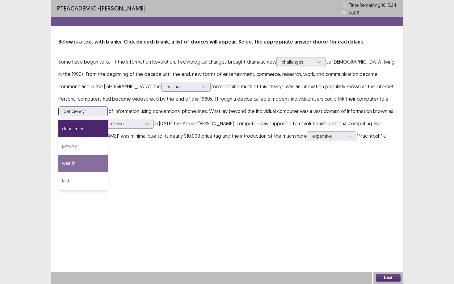
click at [108, 155] on div "wealth" at bounding box center [82, 163] width 49 height 17
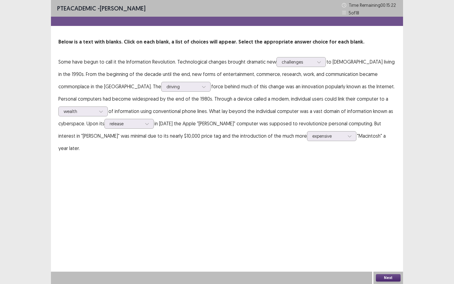
click at [392, 257] on button "Next" at bounding box center [388, 278] width 25 height 7
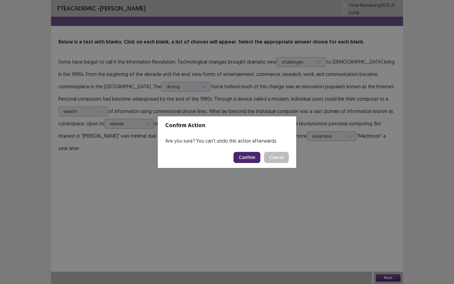
click at [248, 160] on button "Confirm" at bounding box center [247, 157] width 27 height 11
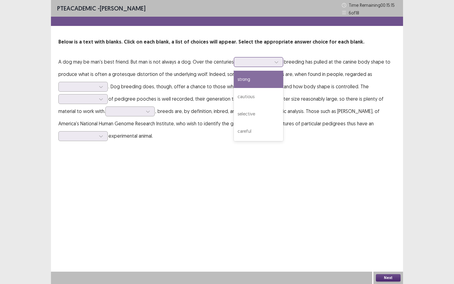
click at [243, 62] on div at bounding box center [255, 62] width 32 height 6
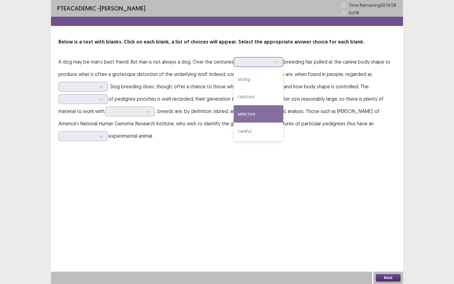
click at [248, 112] on div "selective" at bounding box center [258, 113] width 49 height 17
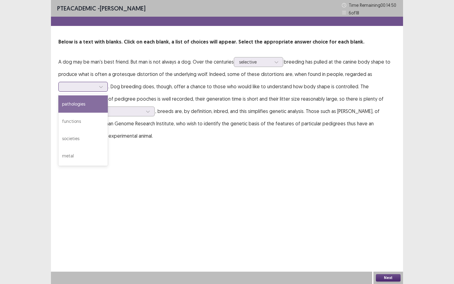
click at [80, 84] on div at bounding box center [80, 87] width 32 height 6
click at [75, 105] on div "pathologies" at bounding box center [82, 104] width 49 height 17
click at [80, 89] on div at bounding box center [80, 87] width 32 height 6
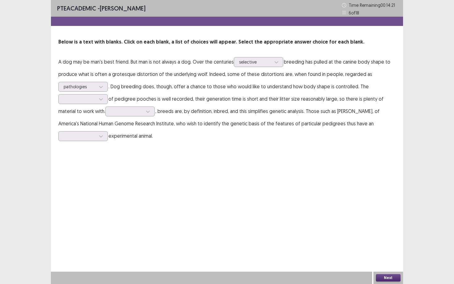
click at [149, 142] on div "PTE academic - [PERSON_NAME] Time Remaining 00 : 14 : 21 6 of 18 Below is a tex…" at bounding box center [227, 77] width 352 height 155
click at [98, 83] on div at bounding box center [100, 86] width 9 height 9
click at [150, 149] on div "PTE academic - [PERSON_NAME] Time Remaining 00 : 14 : 12 6 of 18 Below is a tex…" at bounding box center [227, 77] width 352 height 155
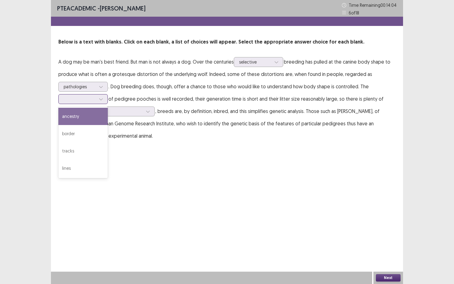
click at [72, 102] on div at bounding box center [80, 99] width 32 height 6
click at [63, 119] on div "ancestry" at bounding box center [82, 116] width 49 height 17
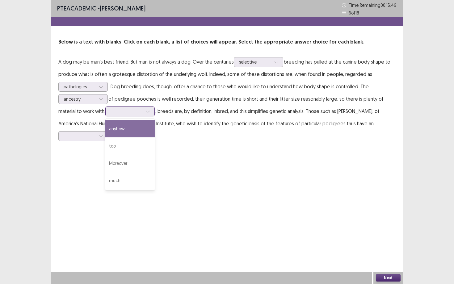
click at [121, 115] on div at bounding box center [126, 111] width 33 height 7
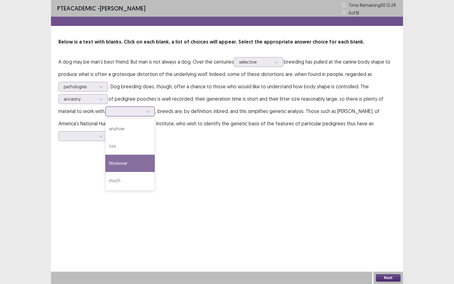
click at [130, 164] on div "Moreover" at bounding box center [129, 163] width 49 height 17
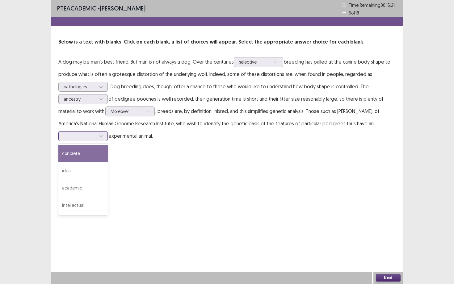
click at [97, 136] on div at bounding box center [100, 136] width 9 height 9
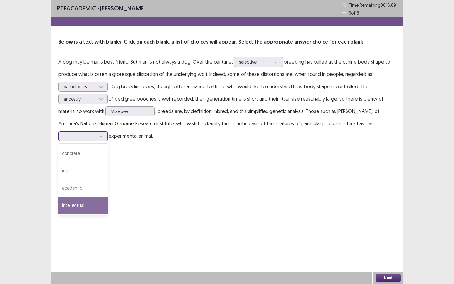
click at [78, 206] on div "intellectual" at bounding box center [82, 205] width 49 height 17
click at [86, 138] on div at bounding box center [80, 136] width 32 height 6
click at [90, 204] on div "intellectual" at bounding box center [82, 205] width 49 height 17
click at [392, 257] on button "Next" at bounding box center [388, 278] width 25 height 7
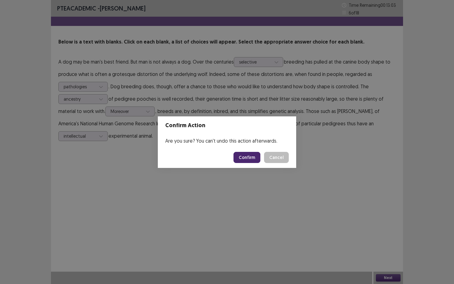
click at [249, 154] on button "Confirm" at bounding box center [247, 157] width 27 height 11
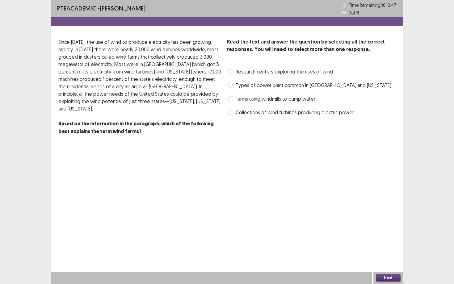
drag, startPoint x: 177, startPoint y: 71, endPoint x: 181, endPoint y: 74, distance: 5.1
click at [181, 74] on p "Since [DATE], the use of wind to produce electricity has been growing rapidly. …" at bounding box center [140, 75] width 164 height 74
click at [233, 113] on span at bounding box center [230, 112] width 5 height 5
click at [230, 84] on span at bounding box center [230, 85] width 5 height 5
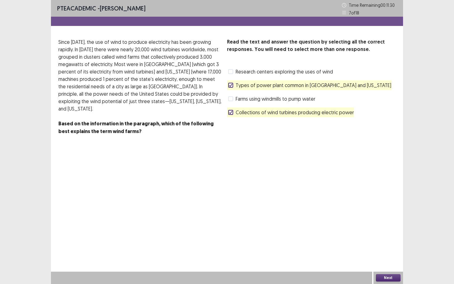
click at [391, 257] on button "Next" at bounding box center [388, 278] width 25 height 7
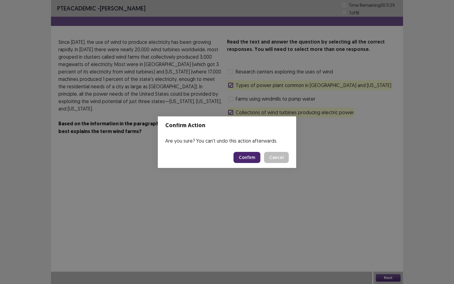
click at [242, 158] on button "Confirm" at bounding box center [247, 157] width 27 height 11
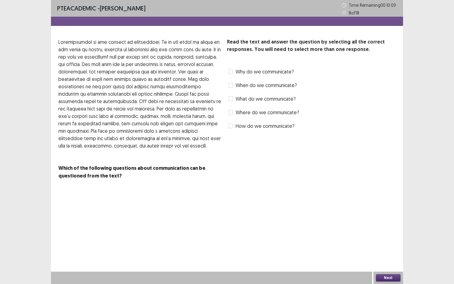
click at [231, 72] on span at bounding box center [230, 71] width 5 height 5
click at [232, 99] on span at bounding box center [230, 98] width 5 height 5
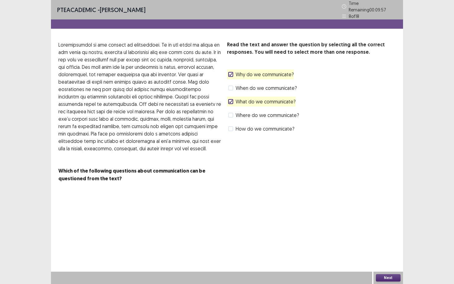
click at [232, 100] on icon at bounding box center [231, 101] width 4 height 3
click at [231, 126] on span at bounding box center [230, 128] width 5 height 5
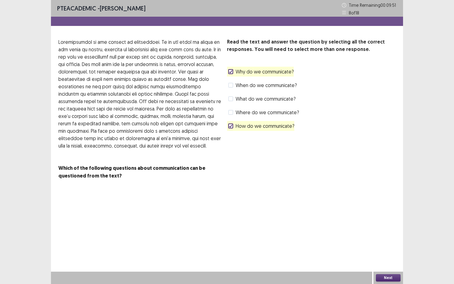
click at [381, 257] on button "Next" at bounding box center [388, 278] width 25 height 7
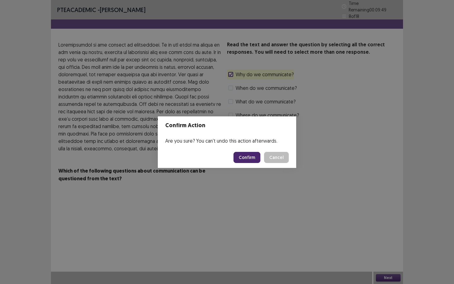
click at [250, 161] on button "Confirm" at bounding box center [247, 157] width 27 height 11
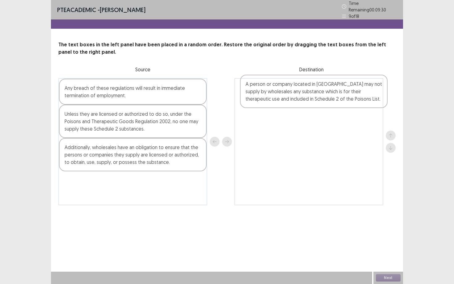
drag, startPoint x: 130, startPoint y: 123, endPoint x: 313, endPoint y: 95, distance: 186.1
click at [313, 95] on div "Any breach of these regulations will result in immediate termination of employm…" at bounding box center [227, 141] width 338 height 127
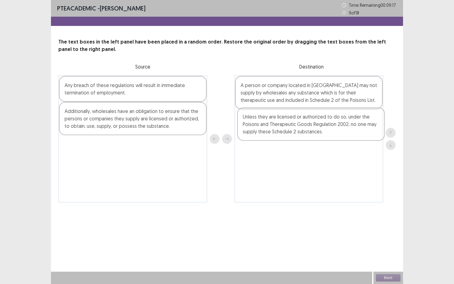
drag, startPoint x: 168, startPoint y: 129, endPoint x: 348, endPoint y: 134, distance: 180.9
click at [348, 134] on div "Any breach of these regulations will result in immediate termination of employm…" at bounding box center [227, 138] width 338 height 127
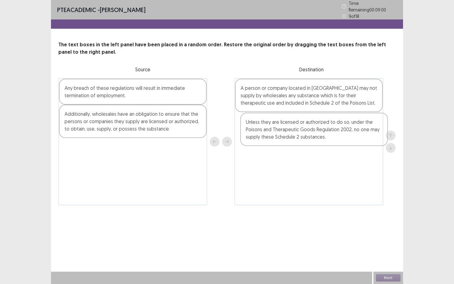
drag, startPoint x: 347, startPoint y: 133, endPoint x: 352, endPoint y: 133, distance: 5.0
click at [352, 133] on div "A person or company located in [GEOGRAPHIC_DATA] may not supply by wholesales a…" at bounding box center [309, 141] width 149 height 127
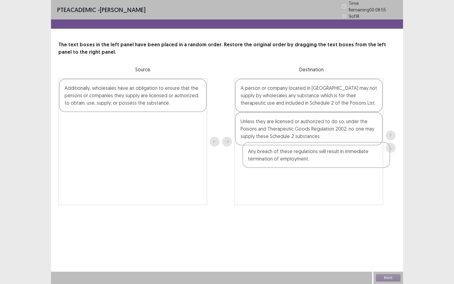
drag, startPoint x: 145, startPoint y: 93, endPoint x: 331, endPoint y: 161, distance: 197.7
click at [331, 161] on div "Any breach of these regulations will result in immediate termination of employm…" at bounding box center [227, 141] width 338 height 127
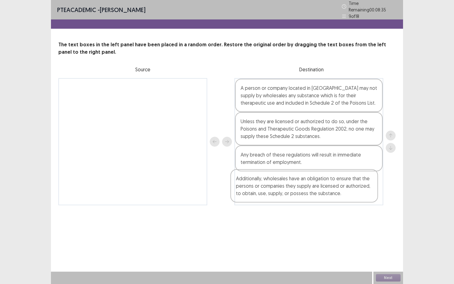
drag, startPoint x: 172, startPoint y: 100, endPoint x: 344, endPoint y: 196, distance: 196.8
click at [344, 196] on div "Additionally, wholesales have an obligation to ensure that the persons or compa…" at bounding box center [227, 141] width 338 height 127
click at [386, 257] on button "Next" at bounding box center [388, 278] width 25 height 7
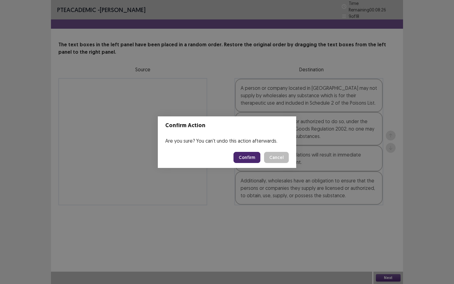
click at [270, 159] on button "Cancel" at bounding box center [276, 157] width 25 height 11
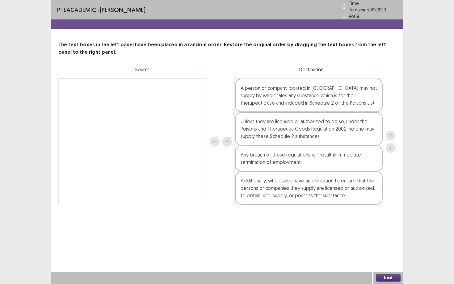
click at [384, 257] on button "Next" at bounding box center [388, 278] width 25 height 7
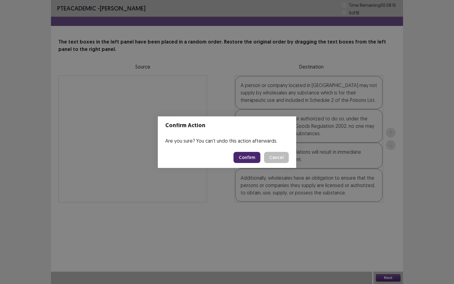
click at [251, 157] on button "Confirm" at bounding box center [247, 157] width 27 height 11
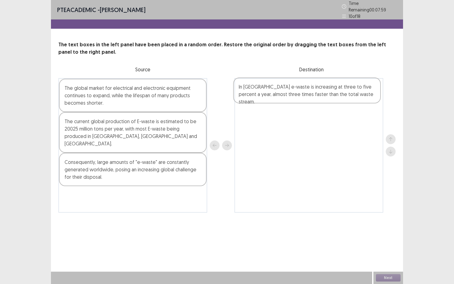
drag, startPoint x: 167, startPoint y: 158, endPoint x: 347, endPoint y: 90, distance: 191.7
click at [347, 90] on div "The global market for electrical and electronic equipment continues to expand, …" at bounding box center [227, 145] width 338 height 135
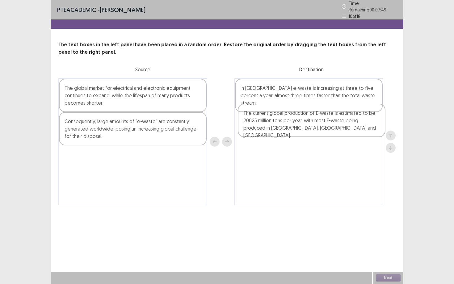
drag, startPoint x: 139, startPoint y: 126, endPoint x: 320, endPoint y: 120, distance: 181.6
click at [320, 120] on div "The global market for electrical and electronic equipment continues to expand, …" at bounding box center [227, 141] width 338 height 127
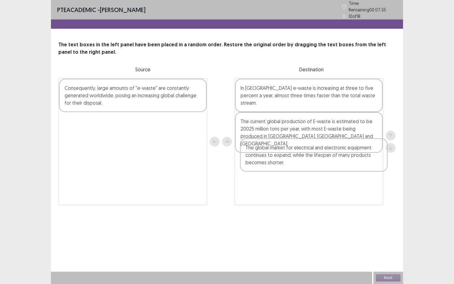
drag, startPoint x: 145, startPoint y: 102, endPoint x: 326, endPoint y: 166, distance: 192.1
click at [326, 166] on div "The global market for electrical and electronic equipment continues to expand, …" at bounding box center [227, 141] width 338 height 127
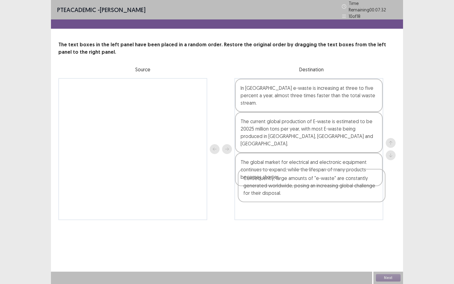
drag, startPoint x: 162, startPoint y: 104, endPoint x: 341, endPoint y: 200, distance: 203.2
click at [341, 200] on div "Consequently, large amounts of "e-waste" are constantly generated worldwide, po…" at bounding box center [227, 149] width 338 height 142
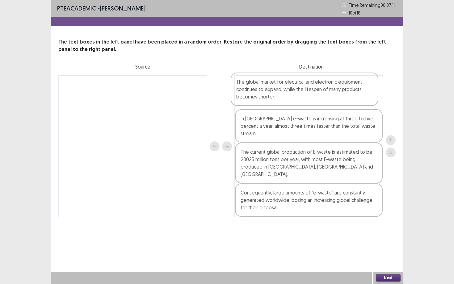
drag, startPoint x: 334, startPoint y: 163, endPoint x: 329, endPoint y: 97, distance: 66.0
click at [329, 97] on div "In [GEOGRAPHIC_DATA] e-waste is increasing at three to five percent a year, alm…" at bounding box center [309, 146] width 149 height 142
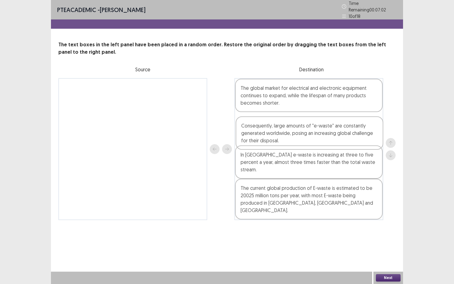
drag, startPoint x: 307, startPoint y: 190, endPoint x: 308, endPoint y: 135, distance: 55.7
click at [308, 135] on div "The global market for electrical and electronic equipment continues to expand, …" at bounding box center [309, 149] width 149 height 142
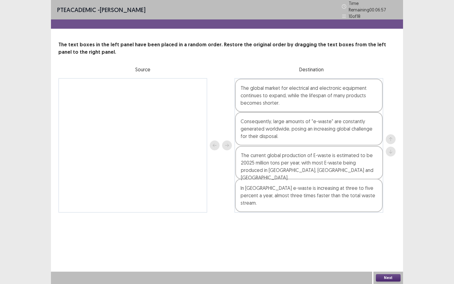
drag, startPoint x: 330, startPoint y: 196, endPoint x: 331, endPoint y: 172, distance: 24.1
click at [331, 172] on div "The global market for electrical and electronic equipment continues to expand, …" at bounding box center [309, 145] width 149 height 135
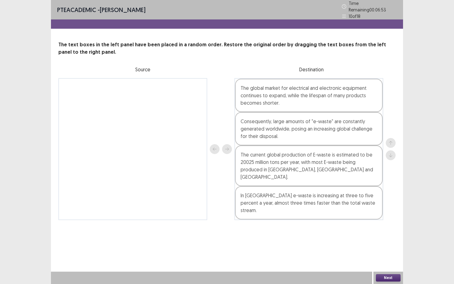
click at [386, 257] on button "Next" at bounding box center [388, 278] width 25 height 7
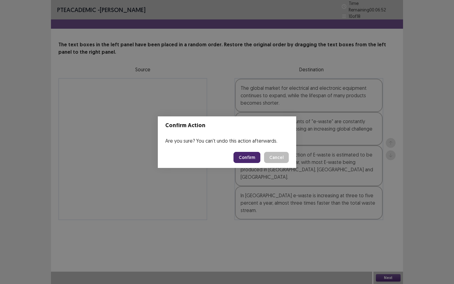
click at [255, 160] on button "Confirm" at bounding box center [247, 157] width 27 height 11
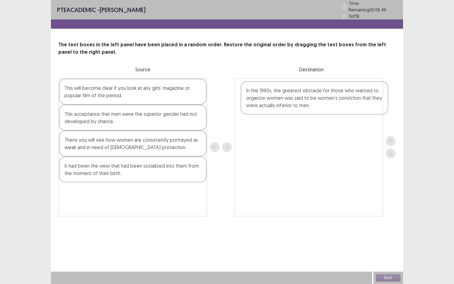
drag, startPoint x: 135, startPoint y: 175, endPoint x: 317, endPoint y: 99, distance: 196.6
click at [317, 99] on div "This will become clear if you look at any girls’ magazine or popular film of th…" at bounding box center [227, 147] width 338 height 139
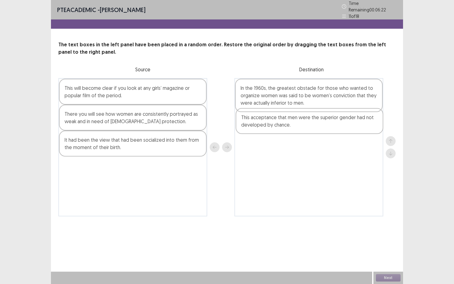
drag, startPoint x: 142, startPoint y: 119, endPoint x: 321, endPoint y: 125, distance: 179.1
click at [321, 125] on div "This will become clear if you look at any girls’ magazine or popular film of th…" at bounding box center [227, 147] width 338 height 139
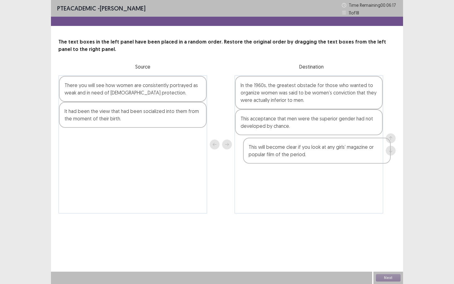
drag, startPoint x: 182, startPoint y: 87, endPoint x: 365, endPoint y: 150, distance: 193.3
click at [365, 150] on div "This will become clear if you look at any girls’ magazine or popular film of th…" at bounding box center [227, 144] width 338 height 139
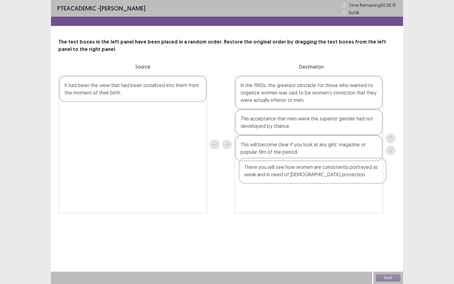
drag, startPoint x: 175, startPoint y: 87, endPoint x: 356, endPoint y: 170, distance: 198.9
click at [356, 170] on div "There you will see how women are consistently portrayed as weak and in need of …" at bounding box center [227, 144] width 338 height 139
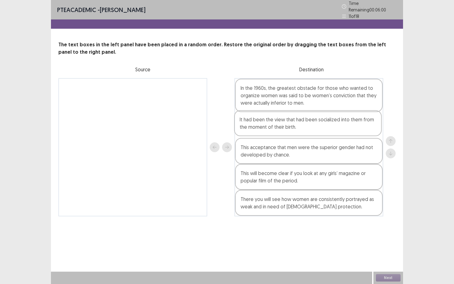
drag, startPoint x: 181, startPoint y: 96, endPoint x: 358, endPoint y: 131, distance: 180.3
click at [358, 131] on div "It had been the view that had been socialized into them from the moment of thei…" at bounding box center [227, 147] width 338 height 139
click at [382, 257] on button "Next" at bounding box center [388, 278] width 25 height 7
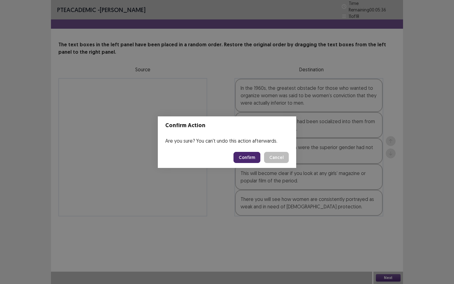
click at [250, 156] on button "Confirm" at bounding box center [247, 157] width 27 height 11
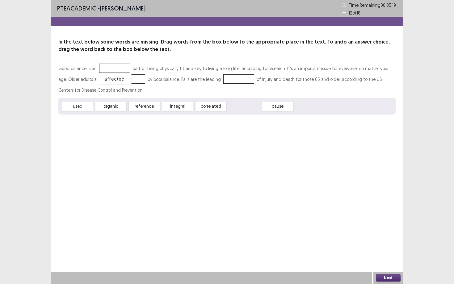
drag, startPoint x: 243, startPoint y: 109, endPoint x: 113, endPoint y: 82, distance: 133.0
drag, startPoint x: 243, startPoint y: 107, endPoint x: 222, endPoint y: 79, distance: 34.9
drag, startPoint x: 117, startPoint y: 109, endPoint x: 115, endPoint y: 72, distance: 37.4
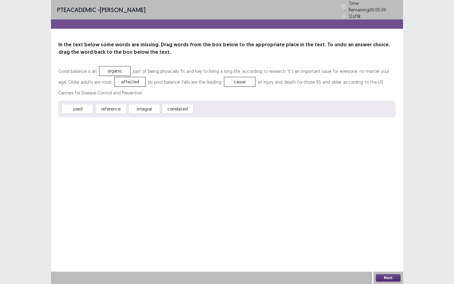
click at [393, 257] on button "Next" at bounding box center [388, 278] width 25 height 7
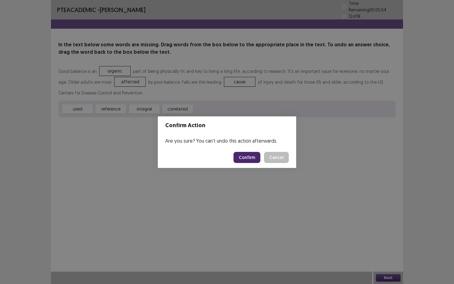
click at [252, 157] on button "Confirm" at bounding box center [247, 157] width 27 height 11
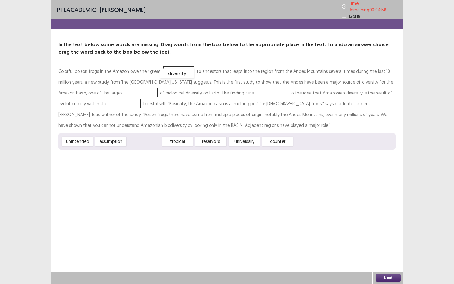
drag, startPoint x: 139, startPoint y: 139, endPoint x: 172, endPoint y: 70, distance: 76.5
drag, startPoint x: 146, startPoint y: 139, endPoint x: 101, endPoint y: 88, distance: 67.5
drag, startPoint x: 100, startPoint y: 90, endPoint x: 79, endPoint y: 103, distance: 23.9
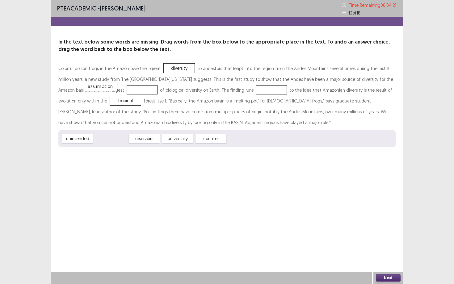
drag, startPoint x: 118, startPoint y: 138, endPoint x: 107, endPoint y: 85, distance: 53.3
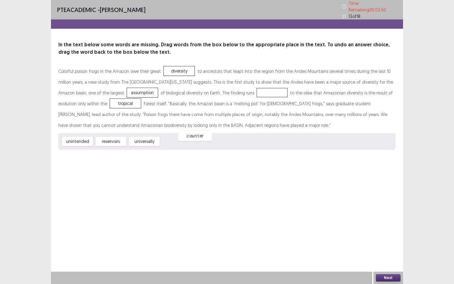
drag, startPoint x: 181, startPoint y: 132, endPoint x: 194, endPoint y: 134, distance: 12.5
click at [194, 134] on div "counter" at bounding box center [195, 136] width 34 height 10
drag, startPoint x: 78, startPoint y: 139, endPoint x: 226, endPoint y: 89, distance: 155.7
click at [390, 257] on button "Next" at bounding box center [388, 278] width 25 height 7
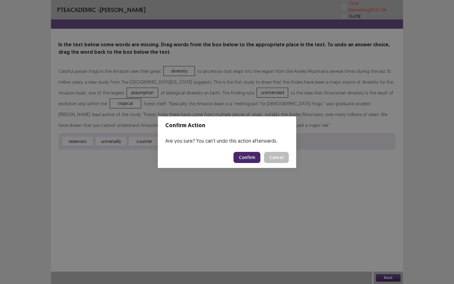
click at [252, 156] on button "Confirm" at bounding box center [247, 157] width 27 height 11
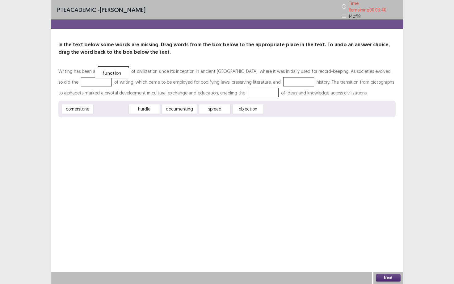
drag, startPoint x: 114, startPoint y: 107, endPoint x: 115, endPoint y: 71, distance: 35.9
drag, startPoint x: 151, startPoint y: 106, endPoint x: 116, endPoint y: 66, distance: 53.0
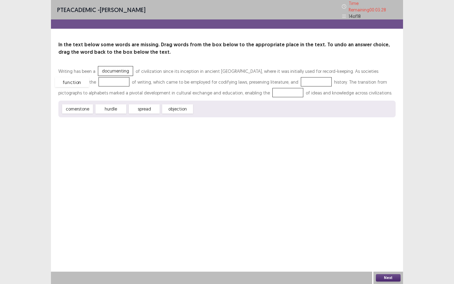
drag, startPoint x: 208, startPoint y: 109, endPoint x: 69, endPoint y: 82, distance: 141.7
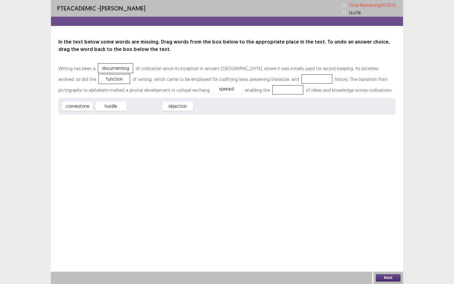
drag, startPoint x: 136, startPoint y: 109, endPoint x: 218, endPoint y: 91, distance: 84.0
click at [150, 107] on div "objection" at bounding box center [144, 106] width 34 height 10
drag, startPoint x: 113, startPoint y: 70, endPoint x: 276, endPoint y: 82, distance: 163.0
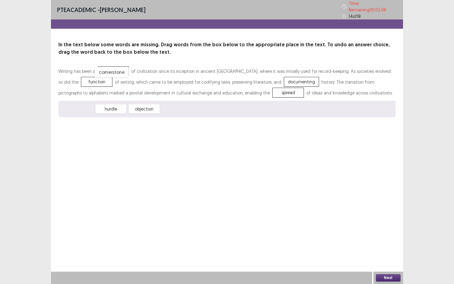
drag, startPoint x: 85, startPoint y: 108, endPoint x: 120, endPoint y: 71, distance: 50.8
click at [391, 257] on button "Next" at bounding box center [388, 278] width 25 height 7
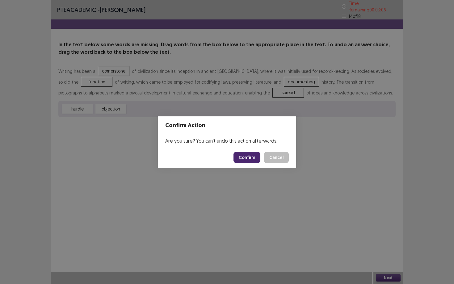
click at [249, 159] on button "Confirm" at bounding box center [247, 157] width 27 height 11
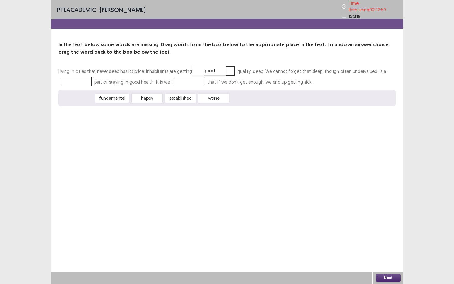
drag, startPoint x: 83, startPoint y: 96, endPoint x: 216, endPoint y: 67, distance: 135.6
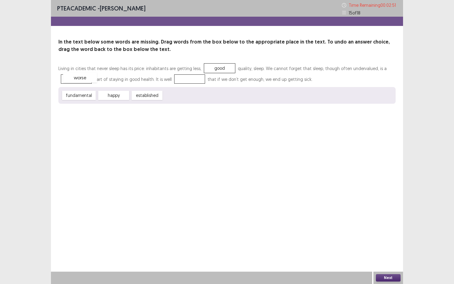
drag, startPoint x: 186, startPoint y: 97, endPoint x: 86, endPoint y: 79, distance: 102.1
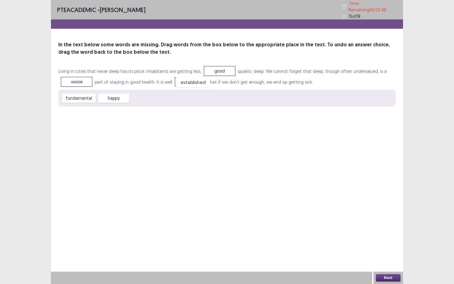
drag, startPoint x: 139, startPoint y: 97, endPoint x: 185, endPoint y: 81, distance: 48.8
click at [387, 257] on button "Next" at bounding box center [388, 278] width 25 height 7
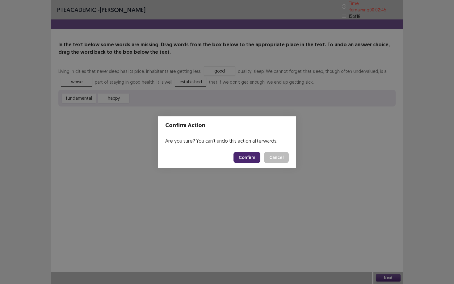
click at [249, 156] on button "Confirm" at bounding box center [247, 157] width 27 height 11
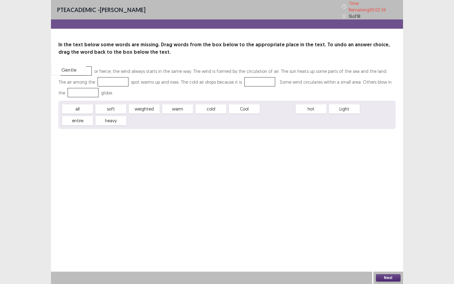
drag, startPoint x: 274, startPoint y: 108, endPoint x: 65, endPoint y: 69, distance: 212.6
drag, startPoint x: 251, startPoint y: 108, endPoint x: 77, endPoint y: 70, distance: 177.9
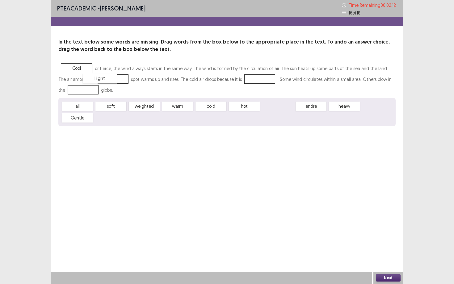
drag, startPoint x: 276, startPoint y: 107, endPoint x: 99, endPoint y: 79, distance: 179.9
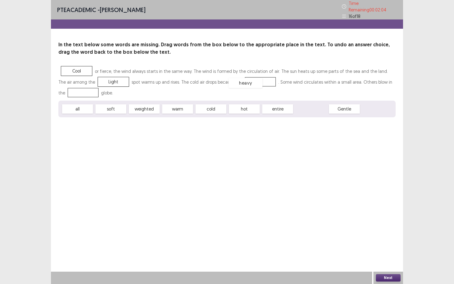
drag, startPoint x: 304, startPoint y: 106, endPoint x: 238, endPoint y: 80, distance: 70.9
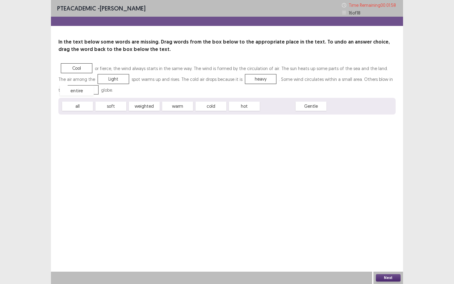
drag, startPoint x: 282, startPoint y: 107, endPoint x: 80, endPoint y: 92, distance: 201.9
drag, startPoint x: 278, startPoint y: 108, endPoint x: 79, endPoint y: 70, distance: 203.0
click at [395, 257] on button "Next" at bounding box center [388, 278] width 25 height 7
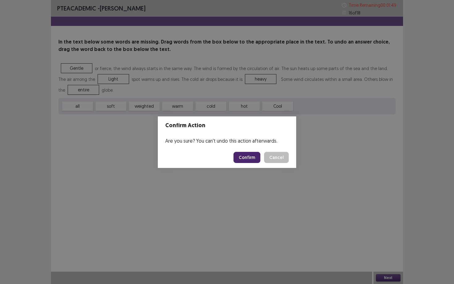
click at [248, 157] on button "Confirm" at bounding box center [247, 157] width 27 height 11
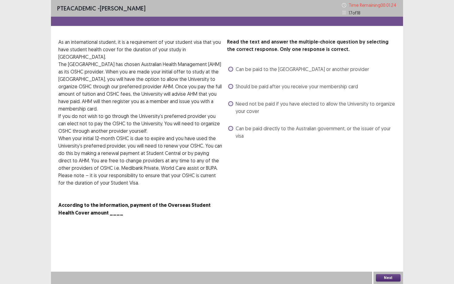
click at [234, 105] on label "Need not be paid if you have elected to allow the University to organize your c…" at bounding box center [312, 107] width 168 height 15
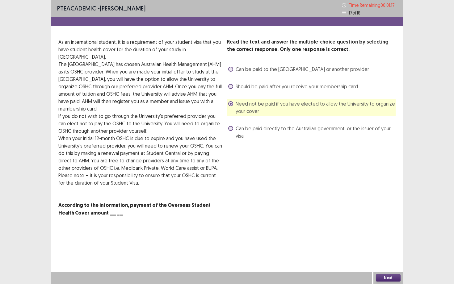
click at [232, 87] on span at bounding box center [230, 86] width 5 height 5
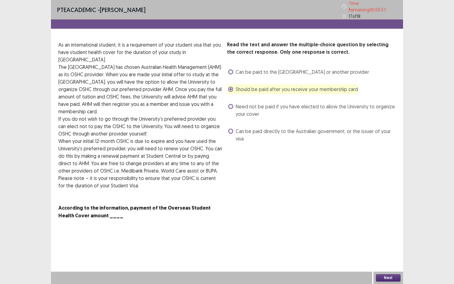
click at [233, 70] on span at bounding box center [230, 72] width 5 height 5
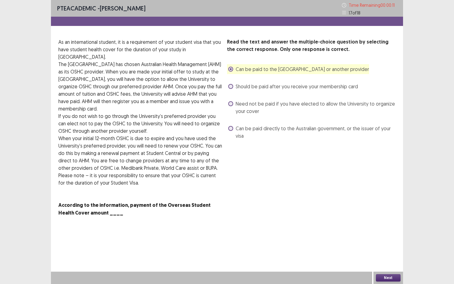
click at [387, 257] on button "Next" at bounding box center [388, 278] width 25 height 7
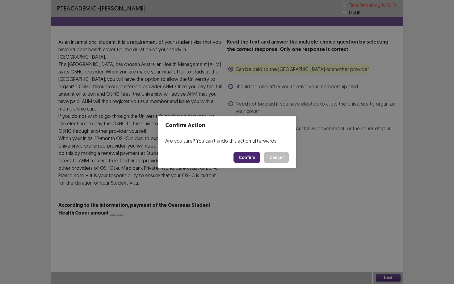
click at [256, 158] on button "Confirm" at bounding box center [247, 157] width 27 height 11
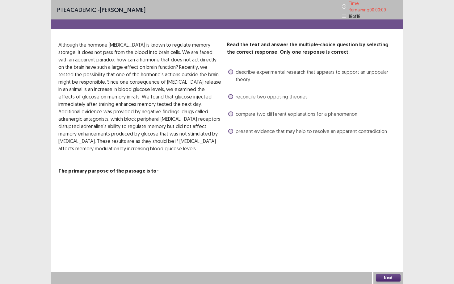
click at [233, 95] on span at bounding box center [230, 96] width 5 height 5
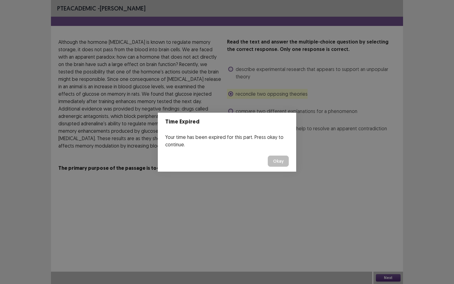
click at [280, 161] on button "Okay" at bounding box center [278, 161] width 21 height 11
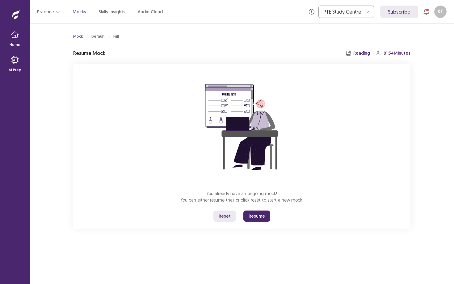
click at [253, 220] on button "Resume" at bounding box center [257, 216] width 27 height 11
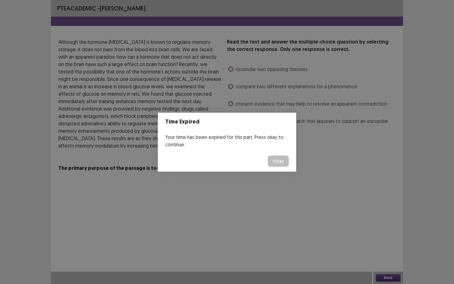
click at [286, 166] on button "Okay" at bounding box center [278, 161] width 21 height 11
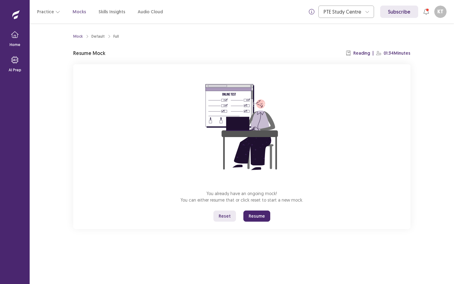
click at [258, 218] on button "Resume" at bounding box center [257, 216] width 27 height 11
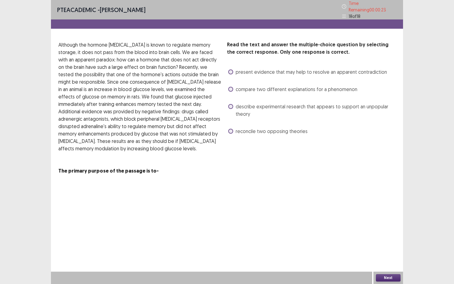
click at [232, 87] on span at bounding box center [230, 89] width 5 height 5
click at [230, 70] on span at bounding box center [230, 72] width 5 height 5
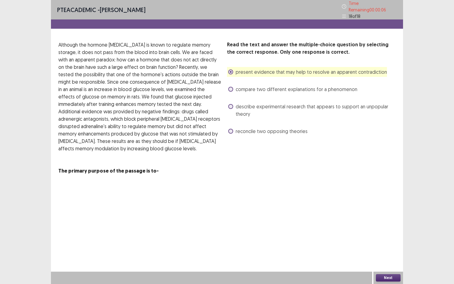
click at [381, 257] on button "Next" at bounding box center [388, 278] width 25 height 7
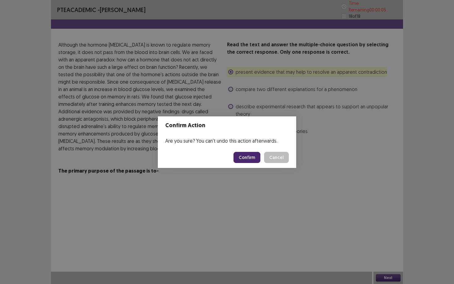
click at [246, 157] on button "Confirm" at bounding box center [247, 157] width 27 height 11
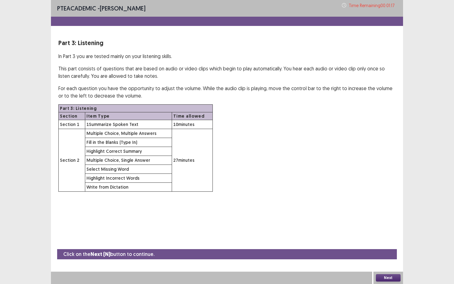
click at [384, 257] on button "Next" at bounding box center [388, 278] width 25 height 7
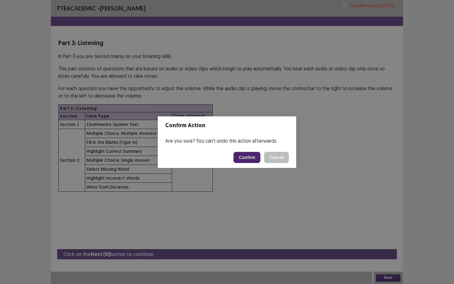
click at [258, 158] on button "Confirm" at bounding box center [247, 157] width 27 height 11
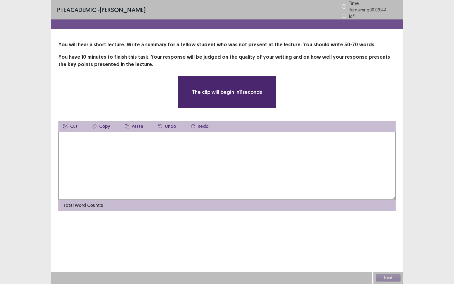
click at [211, 163] on textarea at bounding box center [227, 166] width 338 height 68
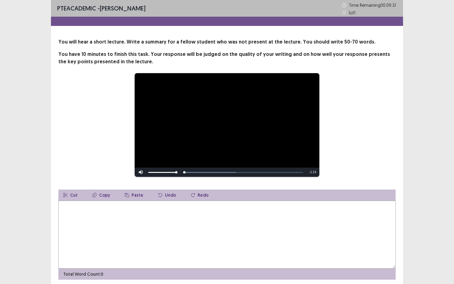
scroll to position [23, 0]
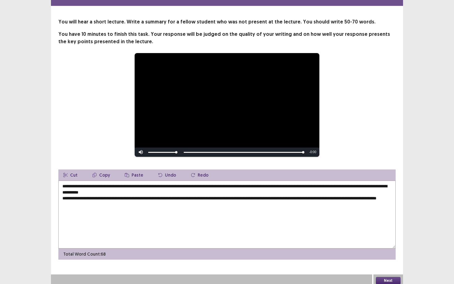
click at [127, 202] on textarea "**********" at bounding box center [227, 215] width 338 height 68
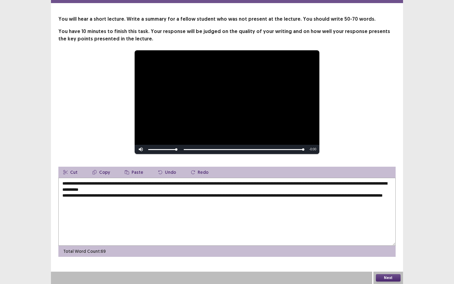
click at [169, 203] on textarea "**********" at bounding box center [227, 212] width 338 height 68
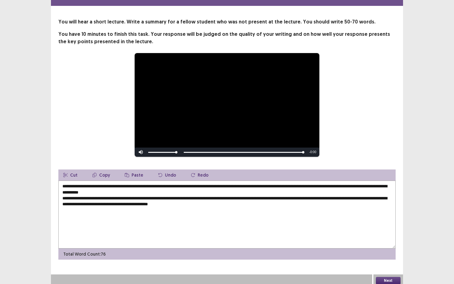
drag, startPoint x: 185, startPoint y: 189, endPoint x: 61, endPoint y: 183, distance: 124.4
click at [61, 183] on textarea "**********" at bounding box center [227, 215] width 338 height 68
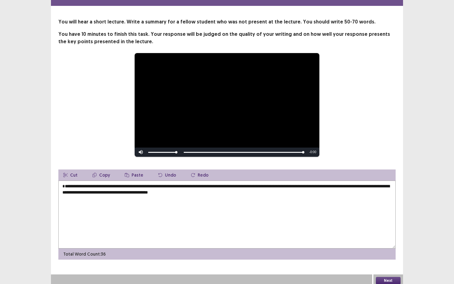
click at [61, 190] on textarea "**********" at bounding box center [227, 215] width 338 height 68
click at [309, 195] on textarea "**********" at bounding box center [227, 215] width 338 height 68
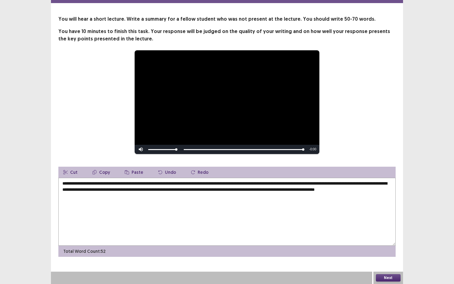
click at [345, 190] on textarea "**********" at bounding box center [227, 212] width 338 height 68
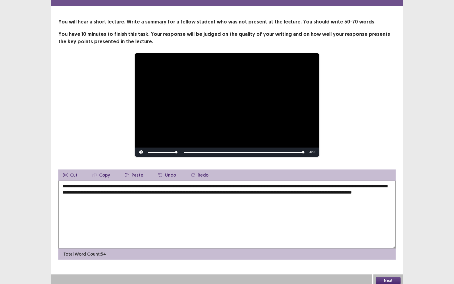
drag, startPoint x: 100, startPoint y: 196, endPoint x: 83, endPoint y: 196, distance: 17.6
click at [83, 196] on textarea "**********" at bounding box center [227, 215] width 338 height 68
click at [223, 197] on textarea "**********" at bounding box center [227, 215] width 338 height 68
type textarea "**********"
click at [386, 257] on button "Next" at bounding box center [388, 280] width 25 height 7
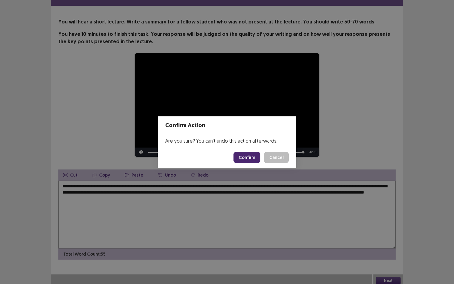
click at [246, 158] on button "Confirm" at bounding box center [247, 157] width 27 height 11
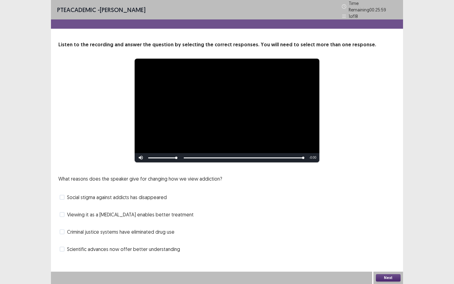
click at [66, 211] on label "Viewing it as a [MEDICAL_DATA] enables better treatment" at bounding box center [127, 214] width 134 height 7
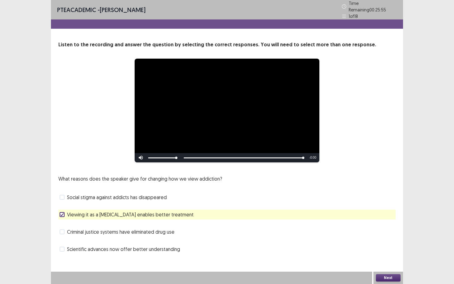
click at [59, 246] on div "Scientific advances now offer better understanding" at bounding box center [227, 250] width 338 height 10
click at [62, 247] on span at bounding box center [62, 249] width 5 height 5
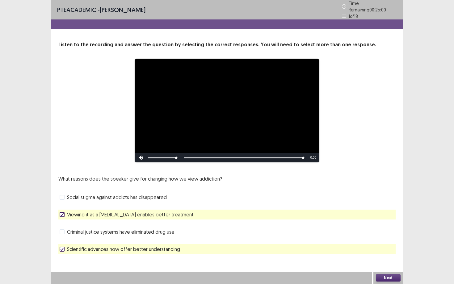
click at [384, 257] on button "Next" at bounding box center [388, 278] width 25 height 7
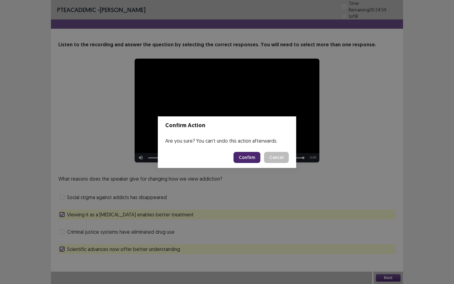
click at [250, 161] on button "Confirm" at bounding box center [247, 157] width 27 height 11
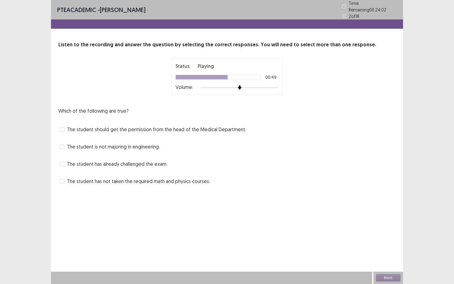
click at [62, 179] on span at bounding box center [62, 181] width 5 height 5
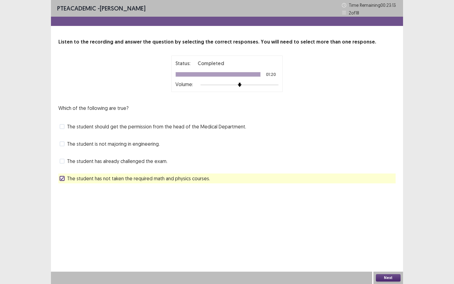
click at [393, 257] on button "Next" at bounding box center [388, 278] width 25 height 7
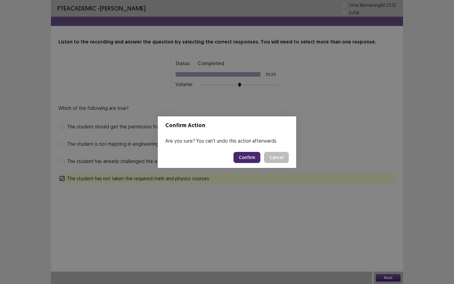
click at [254, 155] on button "Confirm" at bounding box center [247, 157] width 27 height 11
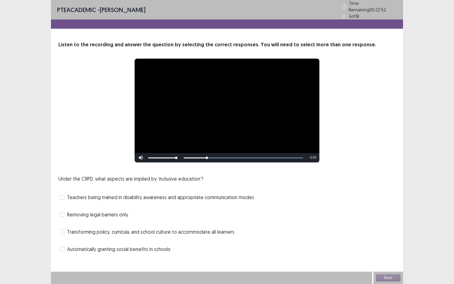
click at [61, 195] on span at bounding box center [62, 197] width 5 height 5
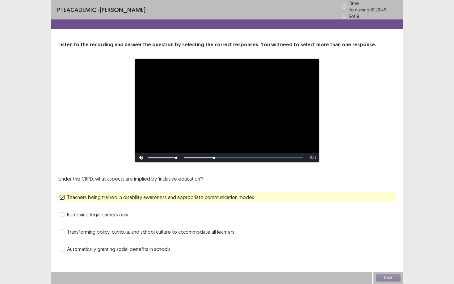
click at [64, 212] on span at bounding box center [62, 214] width 5 height 5
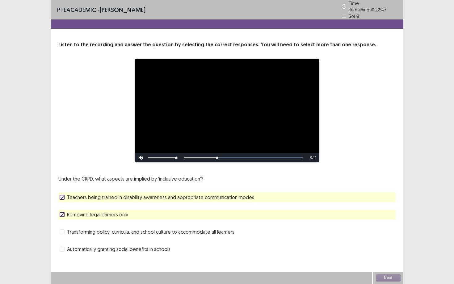
click at [65, 212] on label "Removing legal barriers only" at bounding box center [94, 214] width 69 height 7
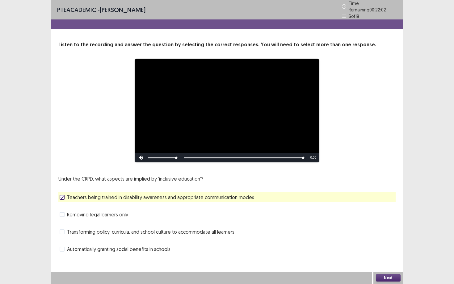
click at [61, 196] on icon at bounding box center [62, 197] width 4 height 3
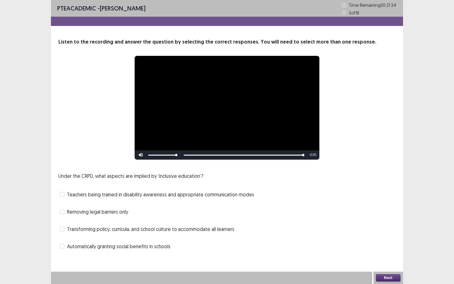
click at [62, 229] on span at bounding box center [62, 229] width 5 height 5
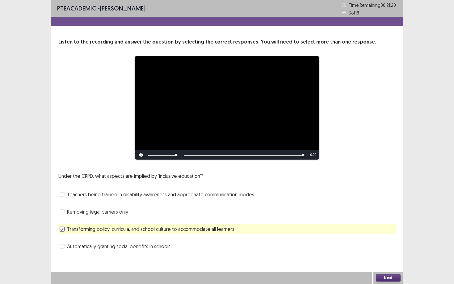
click at [377, 257] on button "Next" at bounding box center [388, 278] width 25 height 7
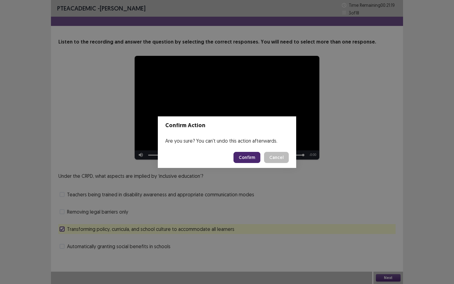
click at [248, 156] on button "Confirm" at bounding box center [247, 157] width 27 height 11
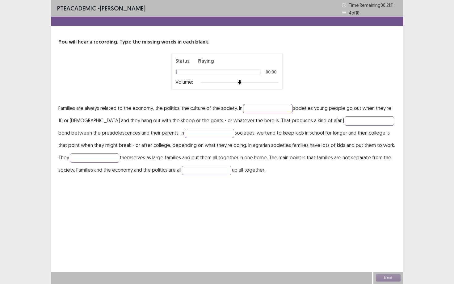
click at [269, 107] on input "text" at bounding box center [267, 108] width 49 height 9
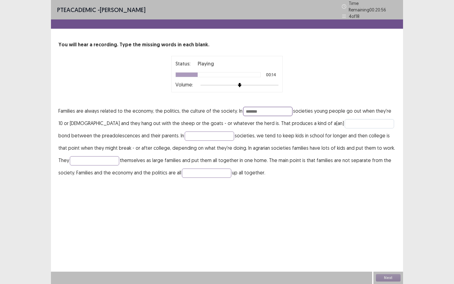
type input "******"
click at [345, 122] on input "text" at bounding box center [369, 123] width 49 height 9
type input "*****"
click at [185, 132] on input "text" at bounding box center [209, 136] width 49 height 9
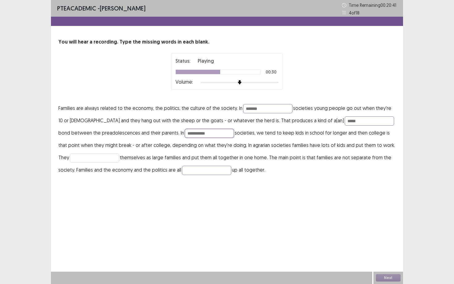
type input "**********"
click at [83, 157] on input "text" at bounding box center [94, 158] width 49 height 9
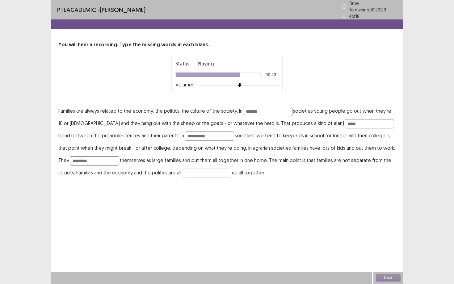
type input "*********"
click at [192, 169] on input "text" at bounding box center [206, 173] width 49 height 9
type input "*******"
click at [92, 159] on input "*********" at bounding box center [94, 160] width 49 height 9
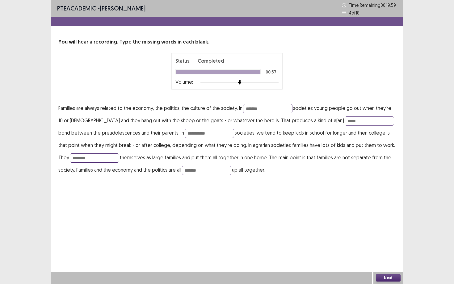
type input "*********"
click at [195, 134] on input "**********" at bounding box center [209, 133] width 49 height 9
type input "**********"
click at [266, 110] on input "******" at bounding box center [267, 108] width 49 height 9
type input "*"
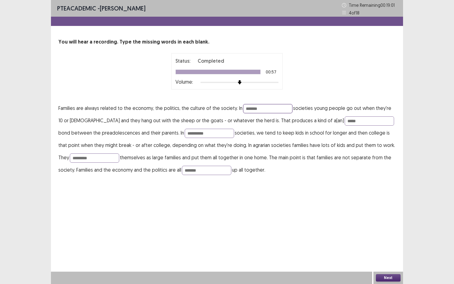
type input "*******"
click at [381, 257] on button "Next" at bounding box center [388, 278] width 25 height 7
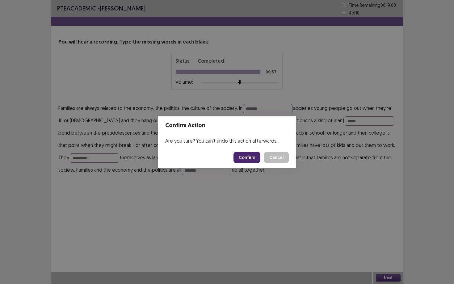
click at [248, 154] on button "Confirm" at bounding box center [247, 157] width 27 height 11
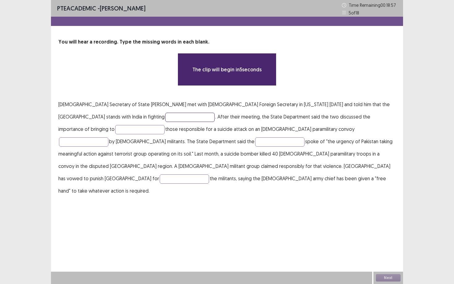
click at [165, 118] on input "text" at bounding box center [189, 117] width 49 height 9
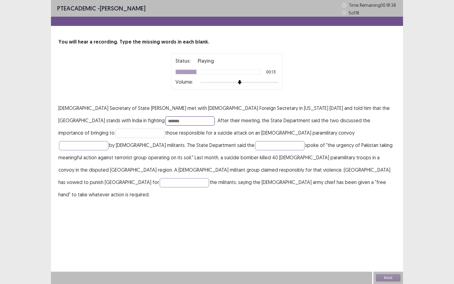
type input "*******"
click at [165, 129] on input "text" at bounding box center [139, 133] width 49 height 9
type input "*******"
click at [109, 141] on input "text" at bounding box center [83, 145] width 49 height 9
type input "*******"
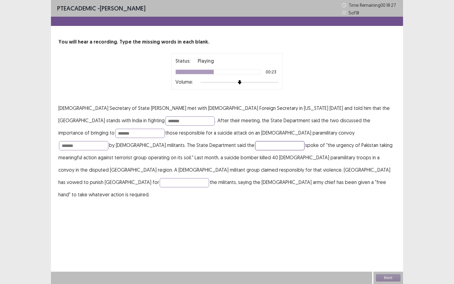
click at [255, 144] on input "text" at bounding box center [279, 145] width 49 height 9
type input "********"
click at [197, 178] on input "text" at bounding box center [184, 182] width 49 height 9
type input "**********"
click at [255, 147] on input "********" at bounding box center [279, 145] width 49 height 9
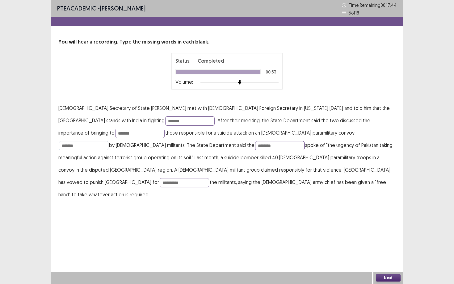
type input "********"
click at [109, 141] on input "*******" at bounding box center [83, 145] width 49 height 9
type input "*******"
click at [165, 121] on input "*******" at bounding box center [189, 121] width 49 height 9
type input "*********"
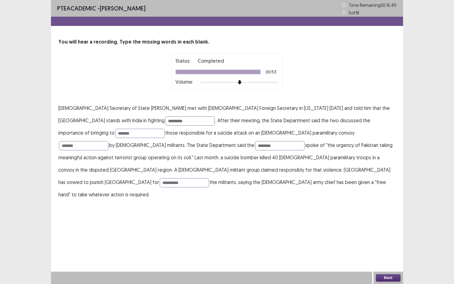
click at [387, 257] on button "Next" at bounding box center [388, 278] width 25 height 7
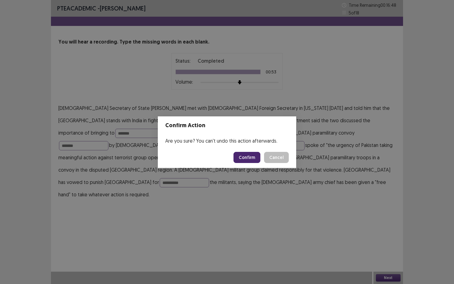
click at [249, 153] on button "Confirm" at bounding box center [247, 157] width 27 height 11
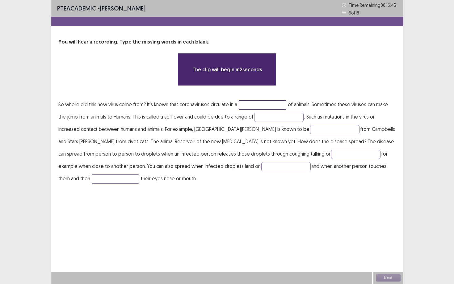
click at [247, 106] on input "text" at bounding box center [262, 104] width 49 height 9
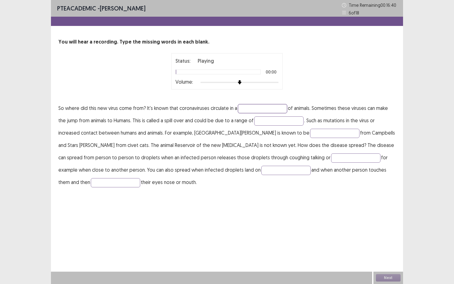
click at [247, 106] on input "text" at bounding box center [262, 108] width 49 height 9
type input "********"
click at [273, 120] on input "text" at bounding box center [278, 121] width 49 height 9
type input "*******"
click at [310, 135] on input "text" at bounding box center [334, 133] width 49 height 9
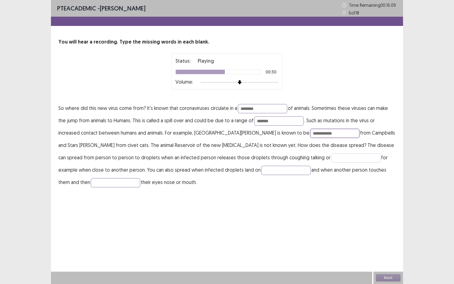
type input "**********"
click at [331, 160] on input "text" at bounding box center [355, 158] width 49 height 9
type input "********"
click at [262, 168] on input "text" at bounding box center [286, 170] width 49 height 9
type input "*******"
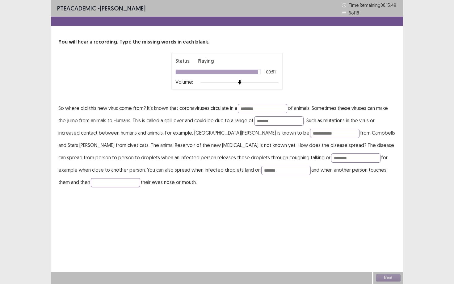
click at [140, 178] on input "text" at bounding box center [115, 182] width 49 height 9
type input "*******"
click at [262, 169] on input "*******" at bounding box center [286, 170] width 49 height 9
click at [331, 157] on input "********" at bounding box center [355, 158] width 49 height 9
type input "********"
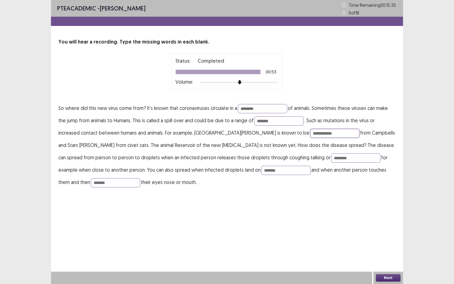
click at [310, 136] on input "**********" at bounding box center [334, 133] width 49 height 9
type input "**********"
click at [286, 122] on input "*******" at bounding box center [278, 121] width 49 height 9
click at [272, 108] on input "********" at bounding box center [262, 108] width 49 height 9
type input "*"
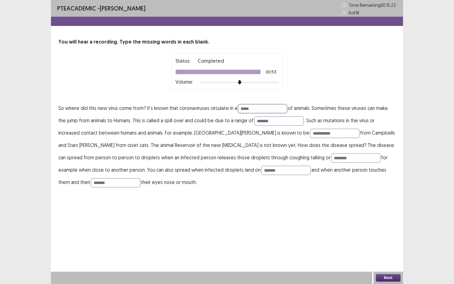
type input "*****"
click at [383, 257] on button "Next" at bounding box center [388, 278] width 25 height 7
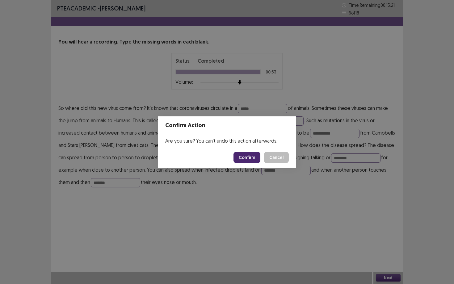
click at [246, 160] on button "Confirm" at bounding box center [247, 157] width 27 height 11
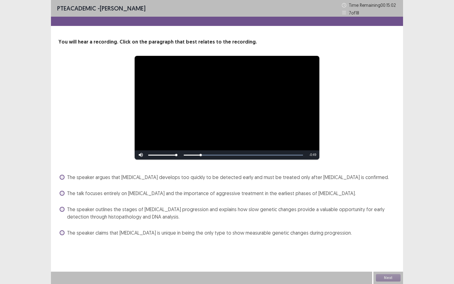
click at [64, 208] on label "The speaker outlines the stages of [MEDICAL_DATA] progression and explains how …" at bounding box center [228, 213] width 336 height 15
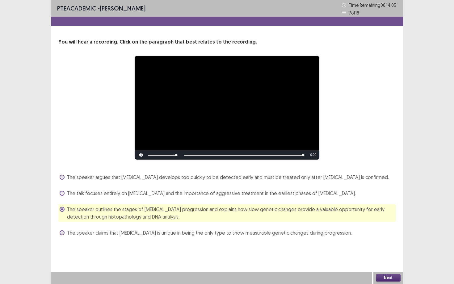
click at [386, 257] on div "Next" at bounding box center [389, 278] width 30 height 12
click at [386, 257] on button "Next" at bounding box center [388, 278] width 25 height 7
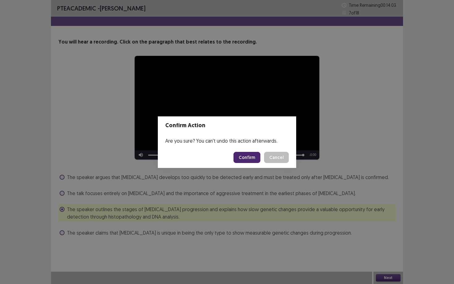
click at [244, 158] on button "Confirm" at bounding box center [247, 157] width 27 height 11
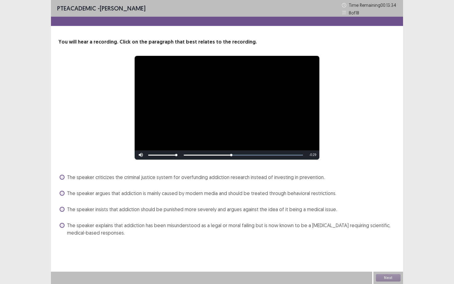
click at [62, 224] on span at bounding box center [62, 225] width 5 height 5
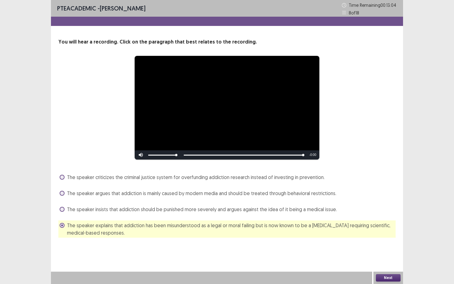
click at [381, 257] on button "Next" at bounding box center [388, 278] width 25 height 7
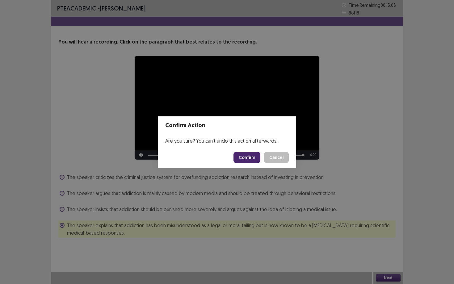
click at [254, 158] on button "Confirm" at bounding box center [247, 157] width 27 height 11
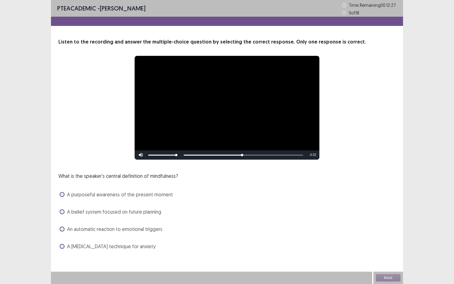
click at [62, 194] on span at bounding box center [62, 194] width 5 height 5
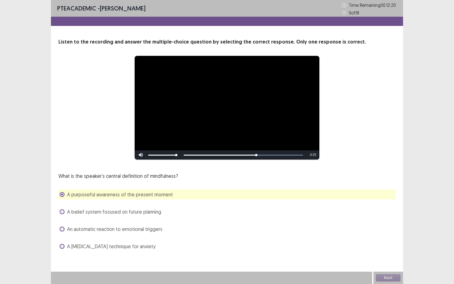
click at [60, 212] on span at bounding box center [62, 212] width 5 height 5
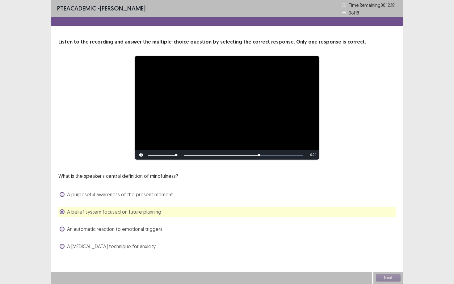
click at [61, 197] on span at bounding box center [62, 194] width 5 height 5
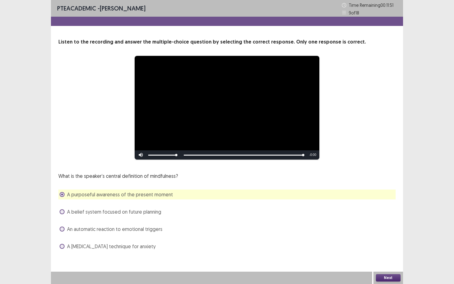
click at [378, 257] on div "Next" at bounding box center [389, 278] width 30 height 12
click at [379, 257] on button "Next" at bounding box center [388, 278] width 25 height 7
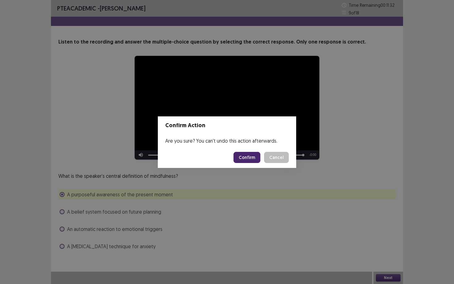
click at [246, 156] on button "Confirm" at bounding box center [247, 157] width 27 height 11
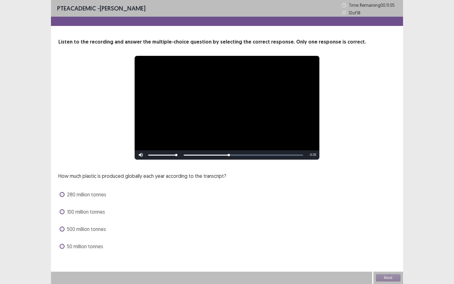
click at [62, 195] on span at bounding box center [62, 194] width 5 height 5
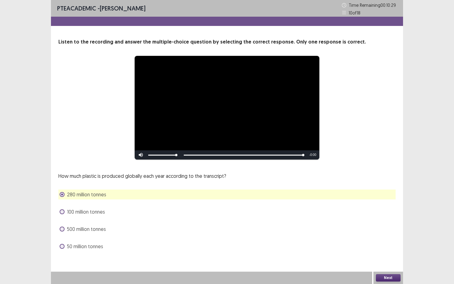
click at [390, 257] on button "Next" at bounding box center [388, 278] width 25 height 7
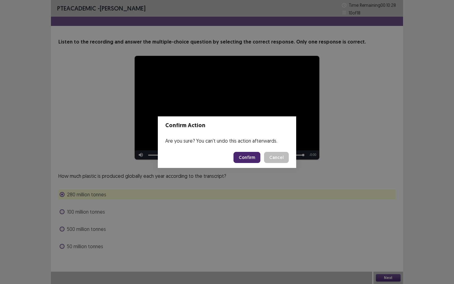
click at [239, 158] on button "Confirm" at bounding box center [247, 157] width 27 height 11
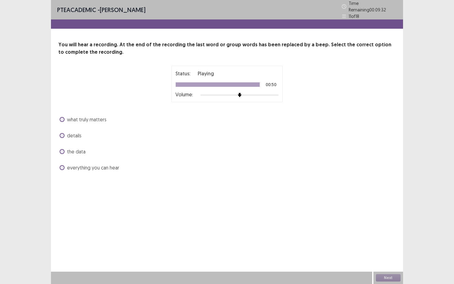
click at [64, 117] on span at bounding box center [62, 119] width 5 height 5
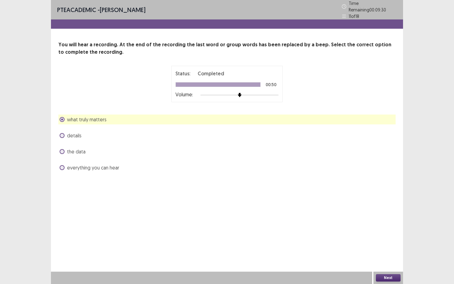
click at [394, 257] on button "Next" at bounding box center [388, 278] width 25 height 7
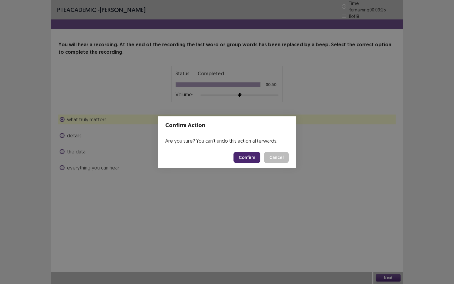
click at [249, 156] on button "Confirm" at bounding box center [247, 157] width 27 height 11
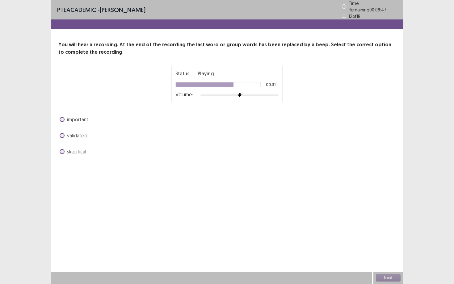
click at [64, 117] on span at bounding box center [62, 119] width 5 height 5
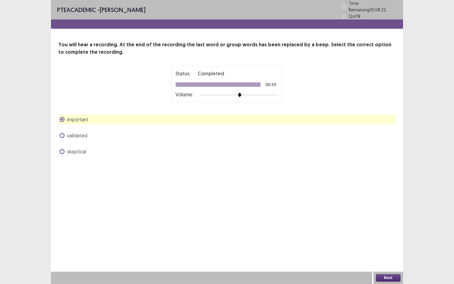
click at [382, 257] on button "Next" at bounding box center [388, 278] width 25 height 7
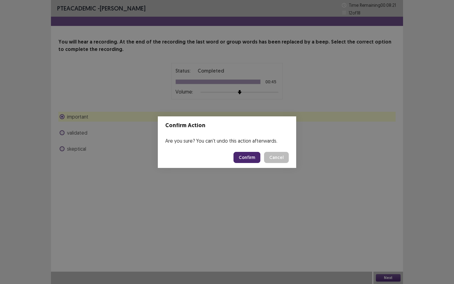
click at [242, 159] on button "Confirm" at bounding box center [247, 157] width 27 height 11
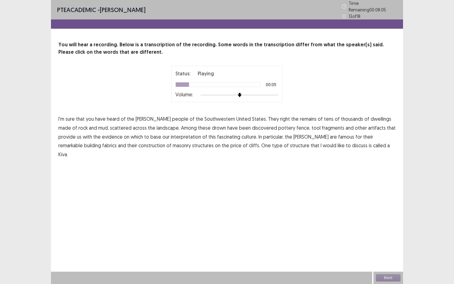
click at [280, 117] on span "right" at bounding box center [285, 118] width 10 height 7
click at [212, 126] on span "drown" at bounding box center [219, 127] width 14 height 7
click at [297, 126] on span "fence," at bounding box center [304, 127] width 14 height 7
click at [117, 142] on span "fabrics" at bounding box center [109, 145] width 15 height 7
click at [231, 143] on span "price" at bounding box center [236, 145] width 11 height 7
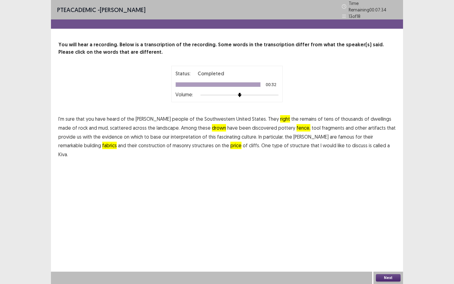
click at [297, 124] on span "fence," at bounding box center [304, 127] width 14 height 7
click at [383, 257] on button "Next" at bounding box center [388, 278] width 25 height 7
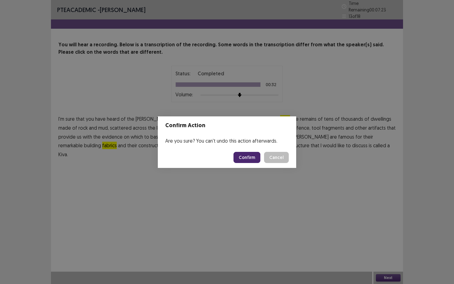
click at [247, 154] on button "Confirm" at bounding box center [247, 157] width 27 height 11
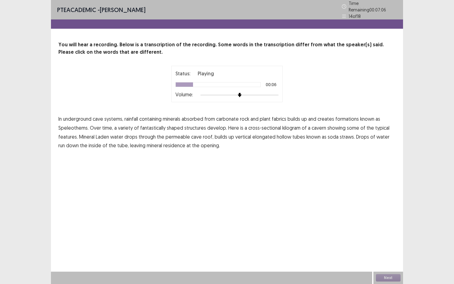
click at [285, 117] on span "fabrics" at bounding box center [279, 118] width 15 height 7
click at [289, 125] on span "kilogram" at bounding box center [292, 127] width 18 height 7
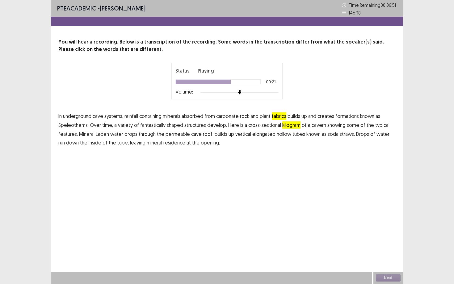
click at [129, 132] on span "drops" at bounding box center [131, 133] width 13 height 7
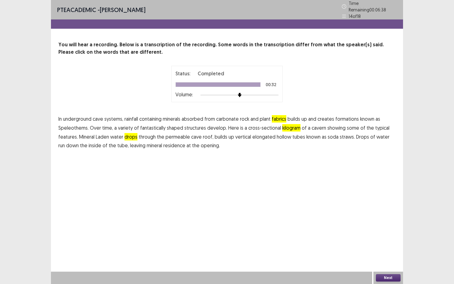
click at [168, 144] on span "residence" at bounding box center [175, 145] width 22 height 7
click at [390, 257] on button "Next" at bounding box center [388, 278] width 25 height 7
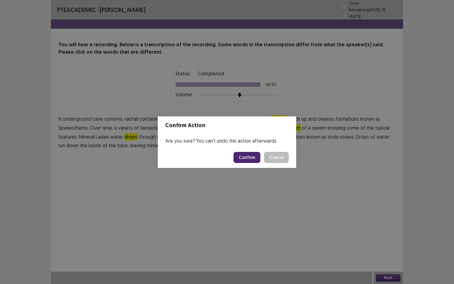
click at [246, 157] on button "Confirm" at bounding box center [247, 157] width 27 height 11
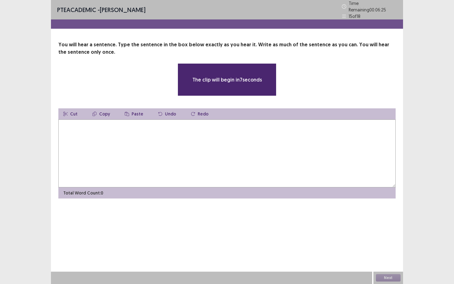
click at [232, 131] on textarea at bounding box center [227, 154] width 338 height 68
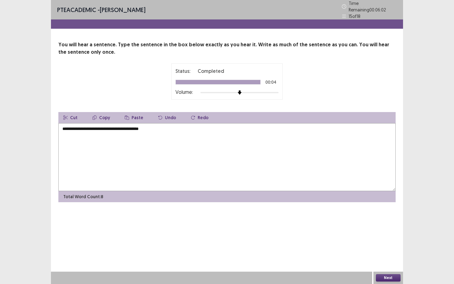
click at [65, 126] on textarea "**********" at bounding box center [227, 157] width 338 height 68
click at [130, 128] on textarea "**********" at bounding box center [227, 157] width 338 height 68
click at [136, 127] on textarea "**********" at bounding box center [227, 157] width 338 height 68
click at [186, 125] on textarea "**********" at bounding box center [227, 157] width 338 height 68
click at [87, 128] on textarea "**********" at bounding box center [227, 157] width 338 height 68
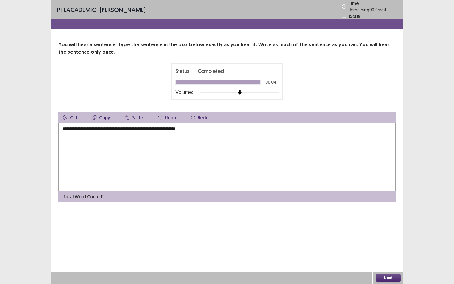
click at [119, 127] on textarea "**********" at bounding box center [227, 157] width 338 height 68
type textarea "**********"
click at [386, 257] on button "Next" at bounding box center [388, 278] width 25 height 7
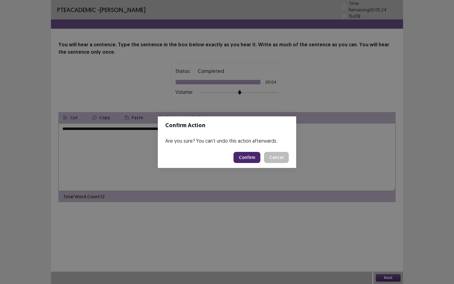
click at [249, 160] on button "Confirm" at bounding box center [247, 157] width 27 height 11
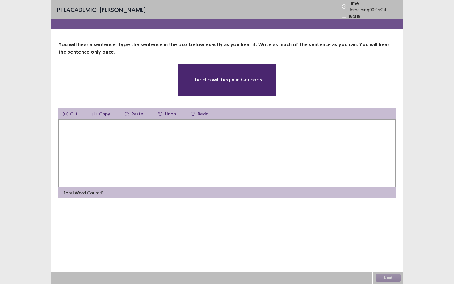
click at [203, 145] on textarea at bounding box center [227, 154] width 338 height 68
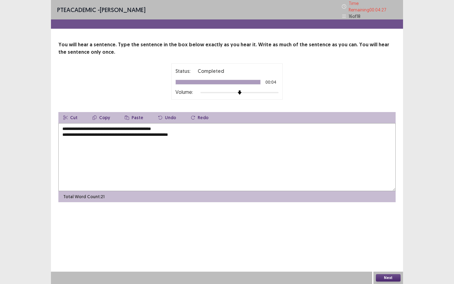
drag, startPoint x: 171, startPoint y: 127, endPoint x: 58, endPoint y: 126, distance: 112.8
click at [58, 126] on div "**********" at bounding box center [227, 121] width 352 height 161
click at [63, 132] on textarea "**********" at bounding box center [227, 157] width 338 height 68
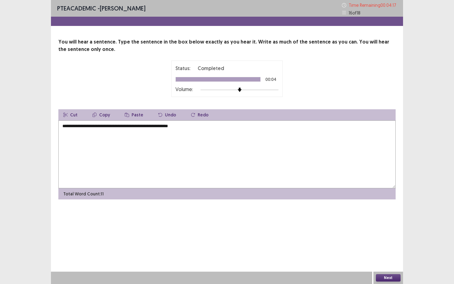
type textarea "**********"
click at [383, 257] on button "Next" at bounding box center [388, 278] width 25 height 7
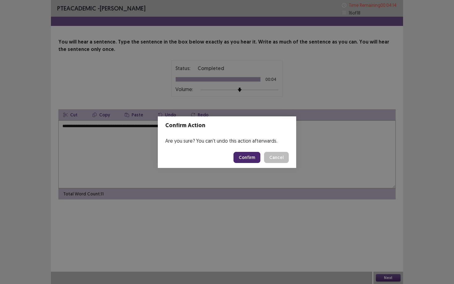
click at [244, 159] on button "Confirm" at bounding box center [247, 157] width 27 height 11
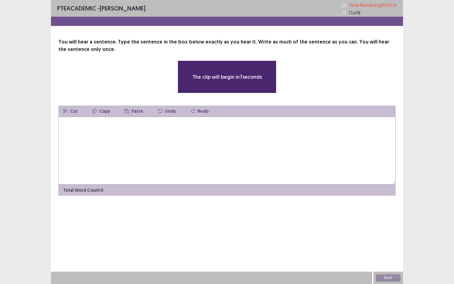
click at [212, 131] on textarea at bounding box center [227, 151] width 338 height 68
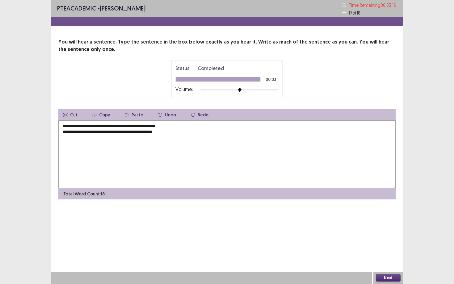
click at [98, 135] on textarea "**********" at bounding box center [227, 155] width 338 height 68
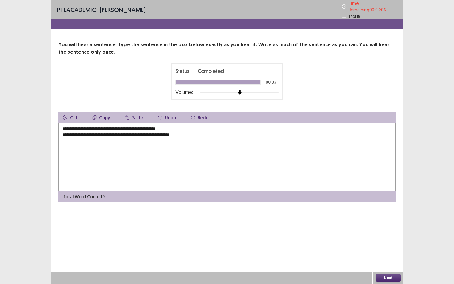
drag, startPoint x: 172, startPoint y: 124, endPoint x: 61, endPoint y: 126, distance: 111.3
click at [61, 126] on textarea "**********" at bounding box center [227, 157] width 338 height 68
click at [62, 132] on textarea "**********" at bounding box center [227, 157] width 338 height 68
type textarea "**********"
click at [394, 257] on button "Next" at bounding box center [388, 278] width 25 height 7
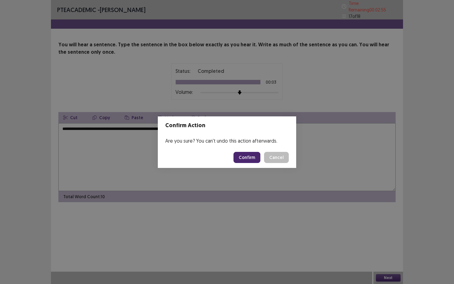
click at [251, 158] on button "Confirm" at bounding box center [247, 157] width 27 height 11
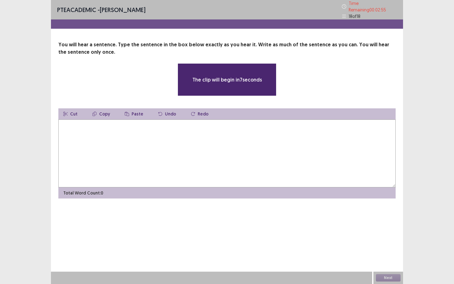
click at [197, 155] on textarea at bounding box center [227, 154] width 338 height 68
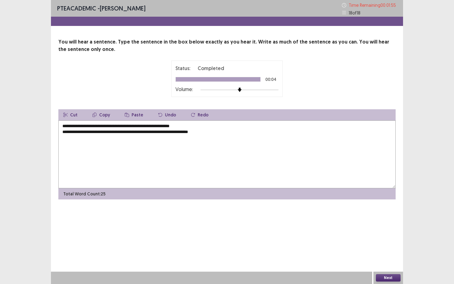
drag, startPoint x: 190, startPoint y: 127, endPoint x: 61, endPoint y: 126, distance: 129.9
click at [61, 126] on textarea "**********" at bounding box center [227, 155] width 338 height 68
click at [61, 130] on textarea "**********" at bounding box center [227, 155] width 338 height 68
drag, startPoint x: 161, startPoint y: 128, endPoint x: 150, endPoint y: 129, distance: 11.1
click at [150, 129] on textarea "**********" at bounding box center [227, 155] width 338 height 68
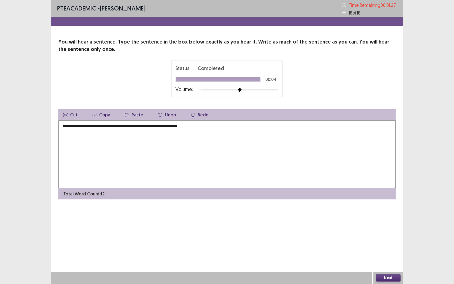
type textarea "**********"
click at [388, 257] on button "Next" at bounding box center [388, 278] width 25 height 7
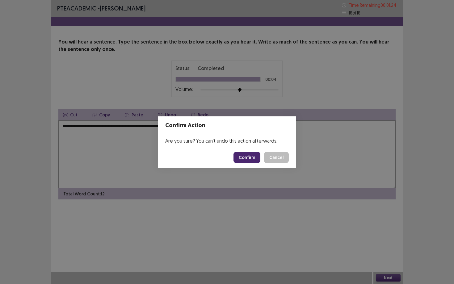
click at [246, 156] on button "Confirm" at bounding box center [247, 157] width 27 height 11
